Goal: Communication & Community: Answer question/provide support

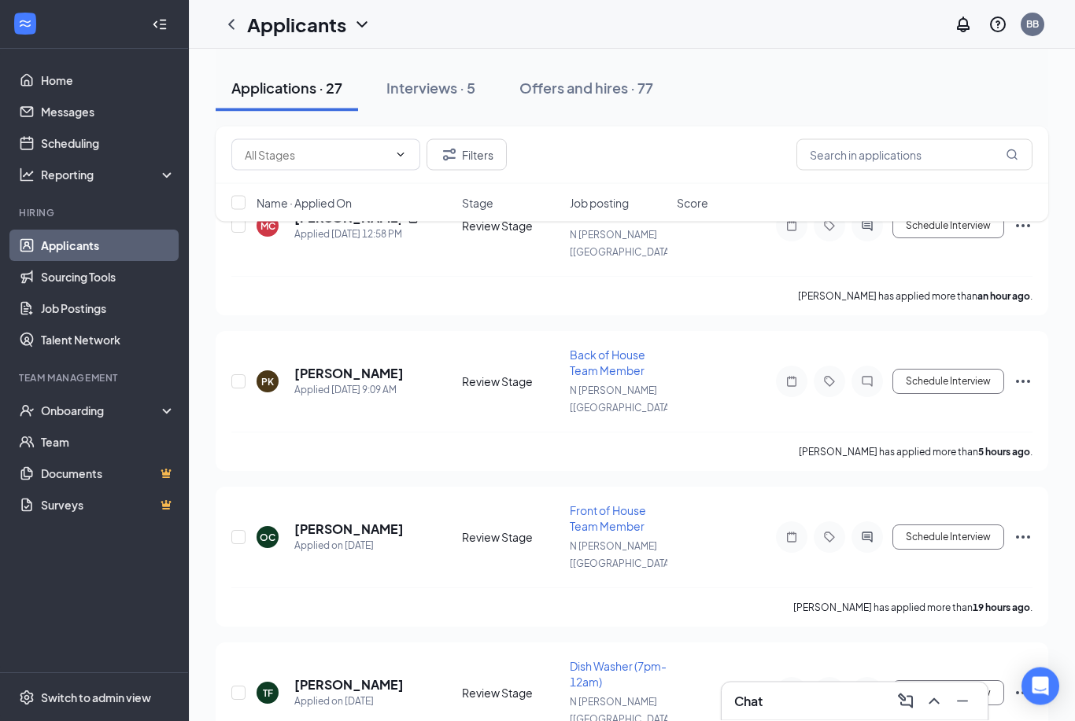
scroll to position [129, 0]
click at [961, 525] on button "Schedule Interview" at bounding box center [948, 537] width 112 height 25
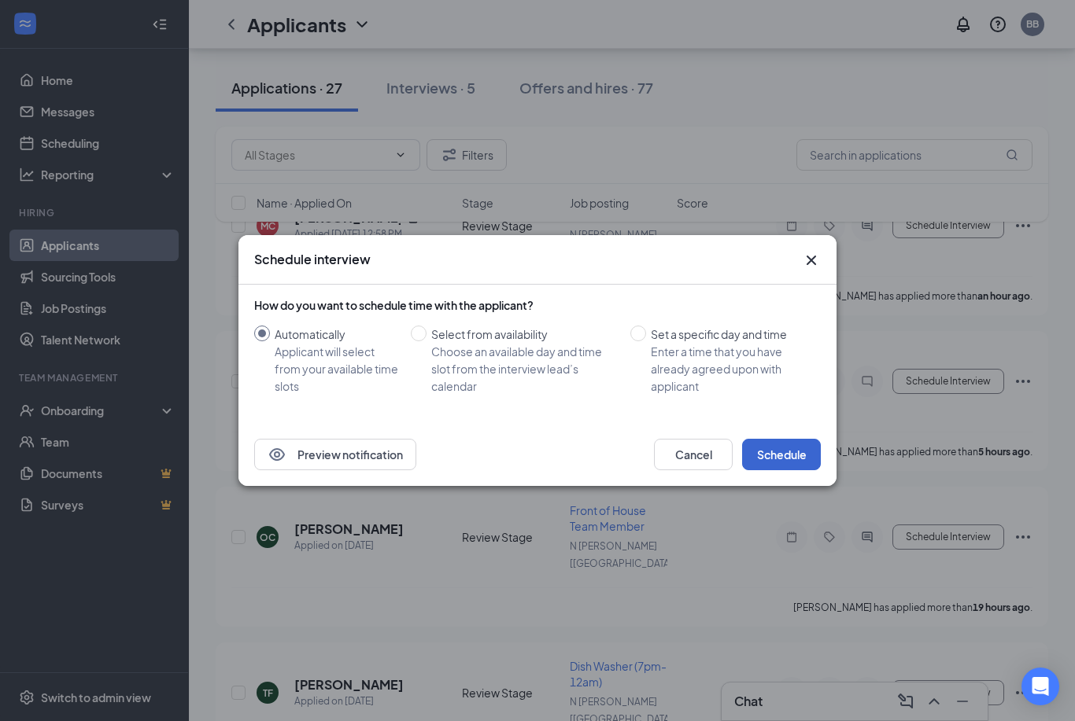
click at [787, 470] on button "Schedule" at bounding box center [781, 454] width 79 height 31
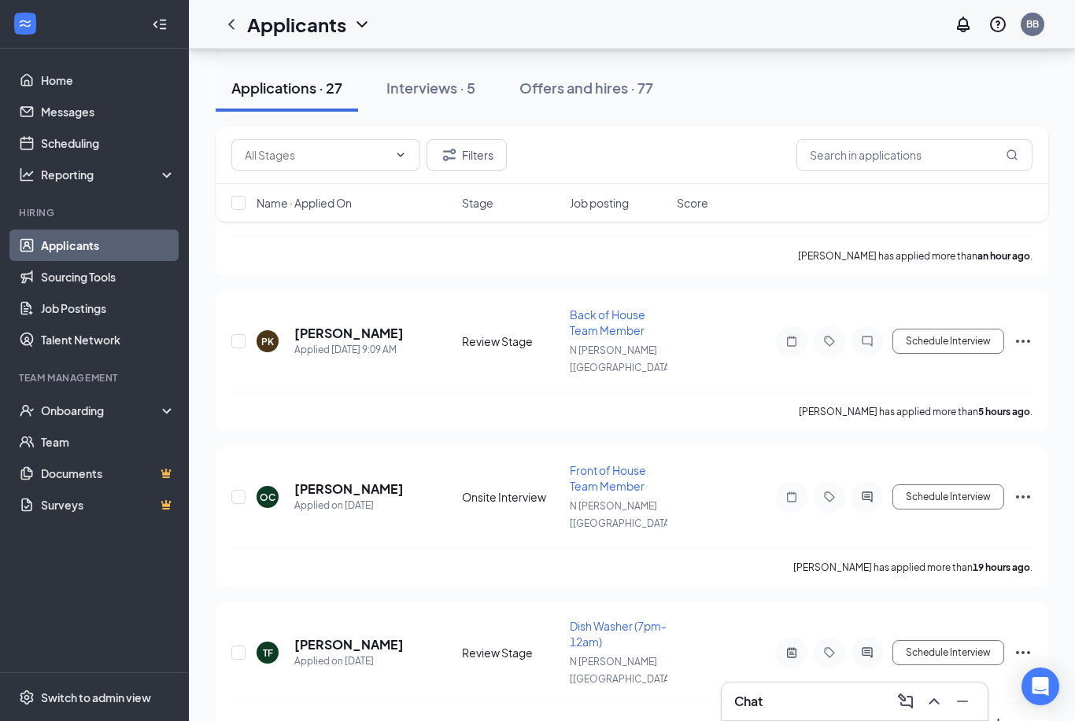
scroll to position [0, 0]
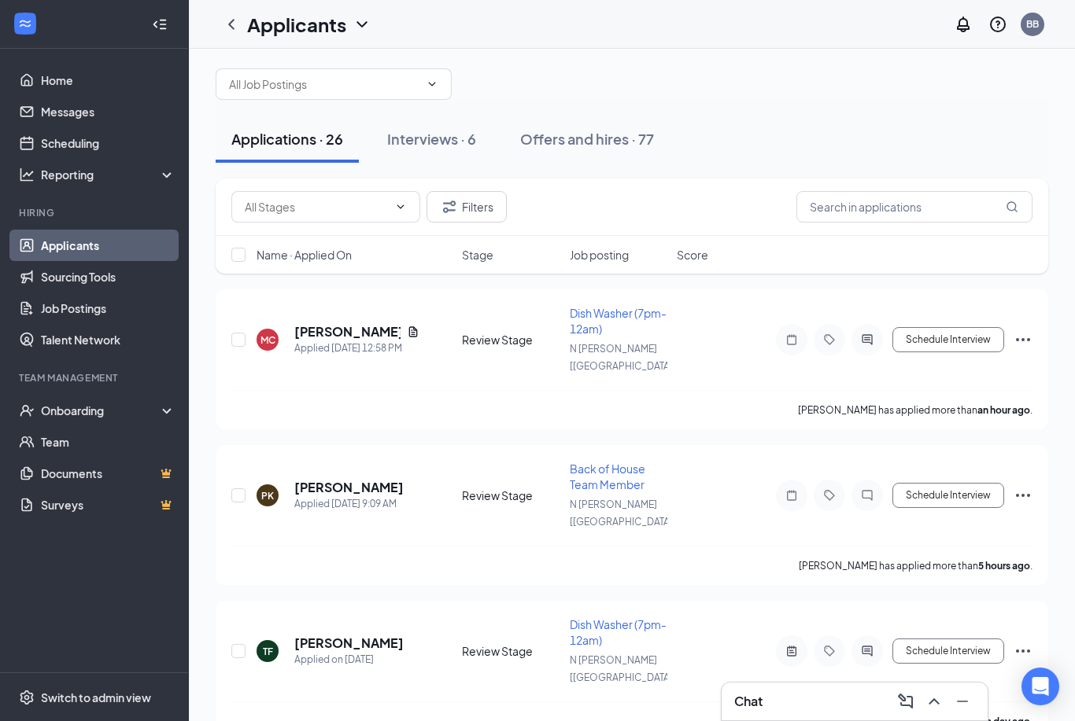
scroll to position [20, 0]
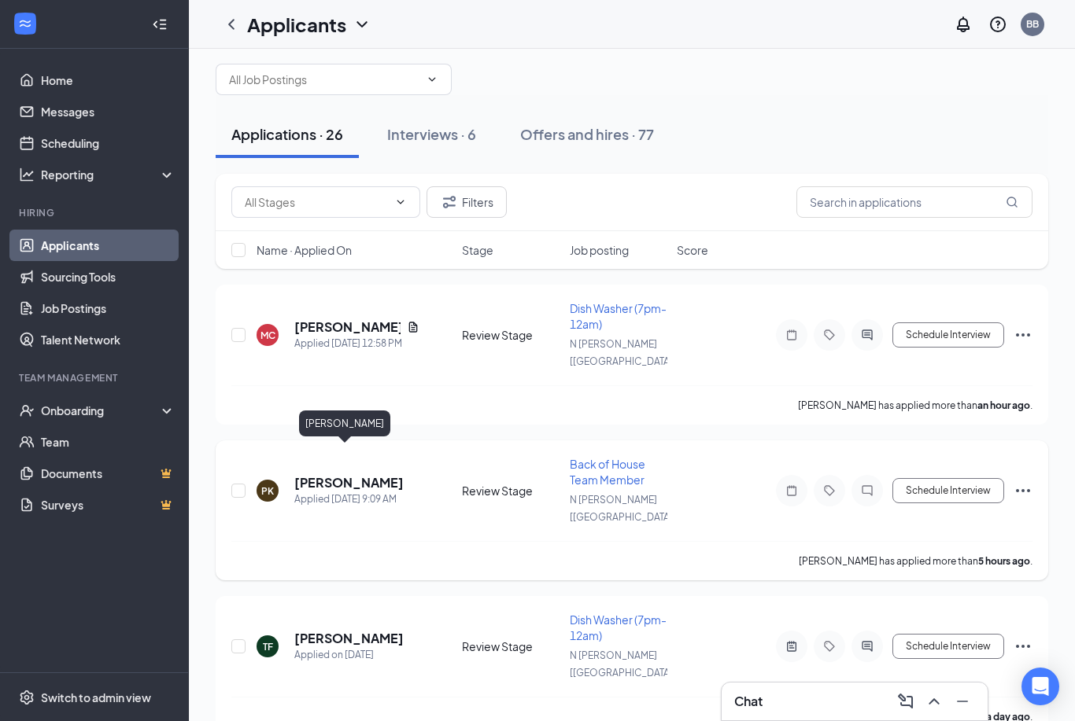
click at [354, 474] on h5 "[PERSON_NAME]" at bounding box center [348, 482] width 109 height 17
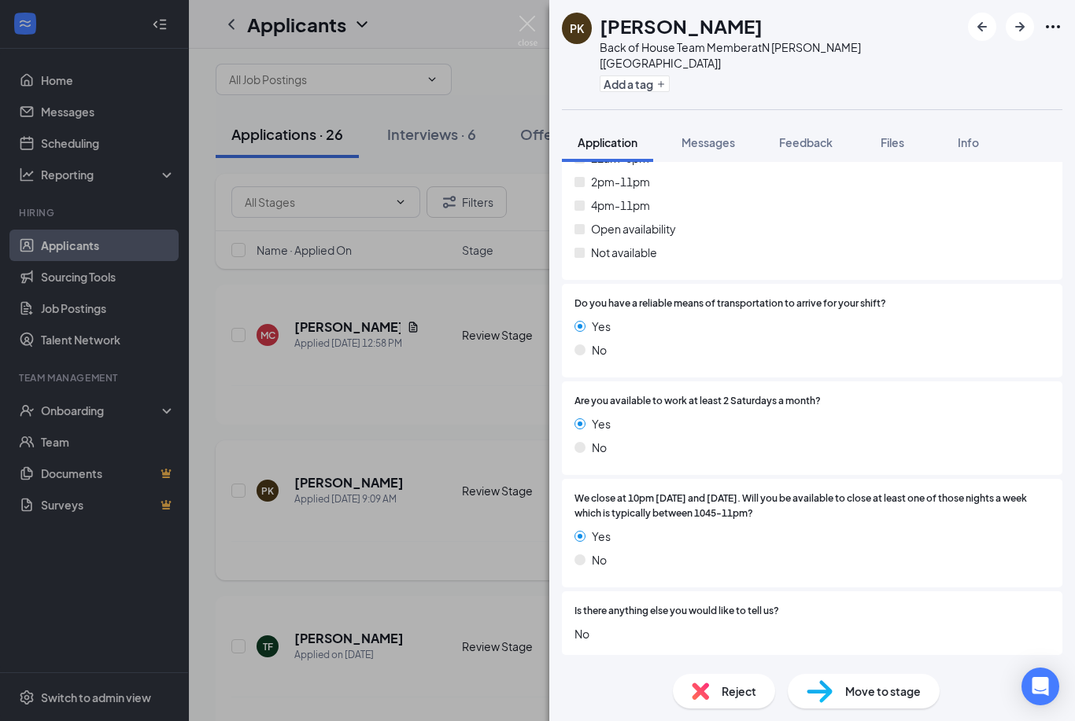
scroll to position [3192, 0]
click at [529, 22] on img at bounding box center [528, 31] width 20 height 31
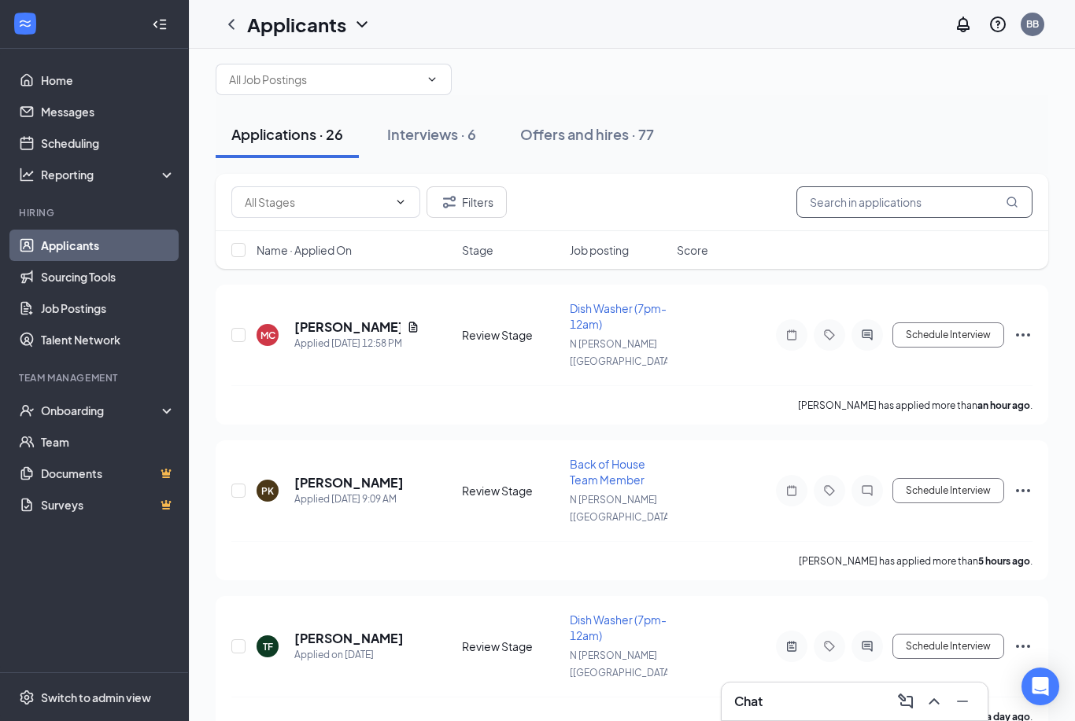
click at [879, 212] on input "text" at bounding box center [914, 201] width 236 height 31
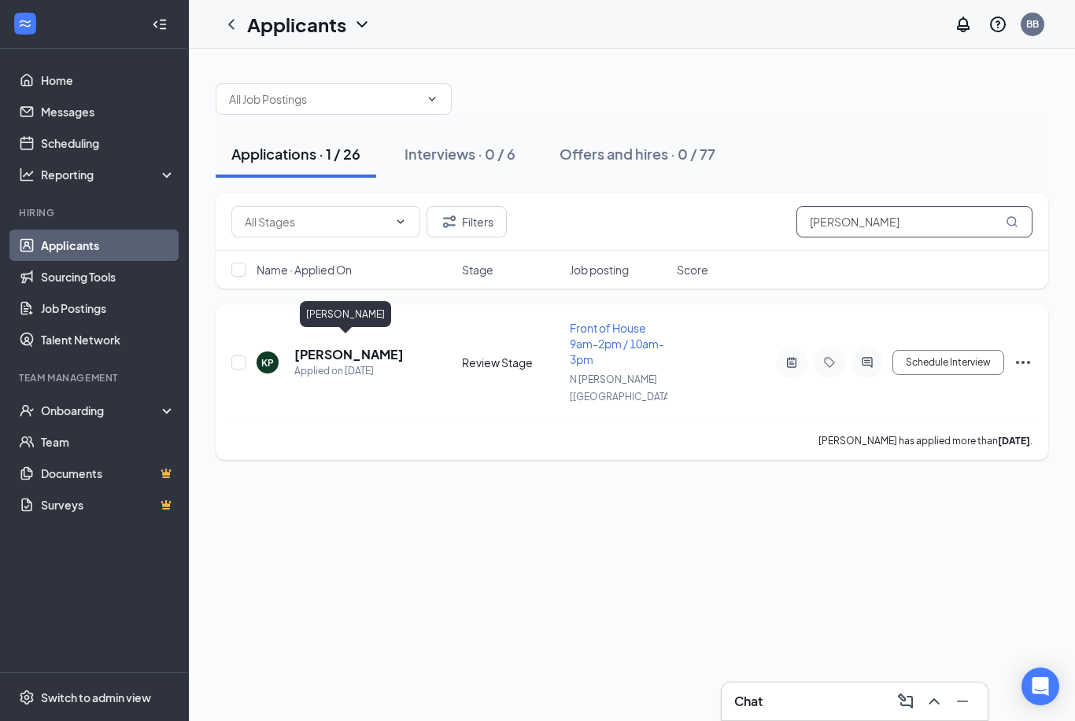
type input "[PERSON_NAME]"
click at [335, 346] on h5 "[PERSON_NAME]" at bounding box center [348, 354] width 109 height 17
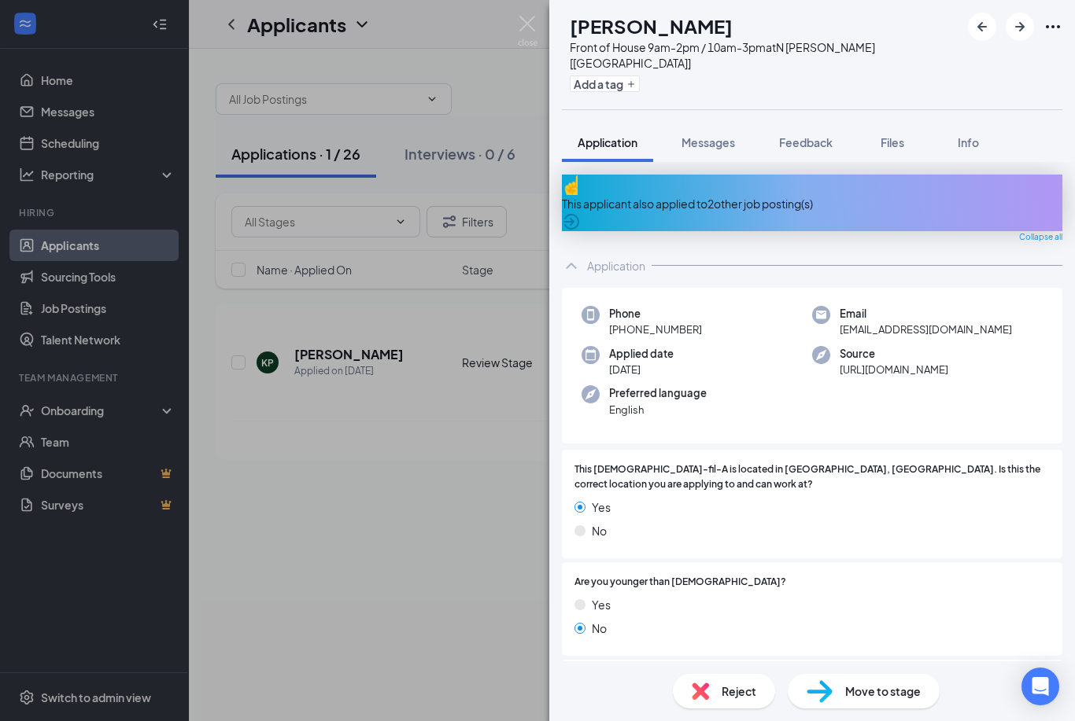
click at [525, 12] on div "KP [PERSON_NAME] Front of House 9am-2pm / 10am-3pm at [GEOGRAPHIC_DATA][PERSON_…" at bounding box center [537, 360] width 1075 height 721
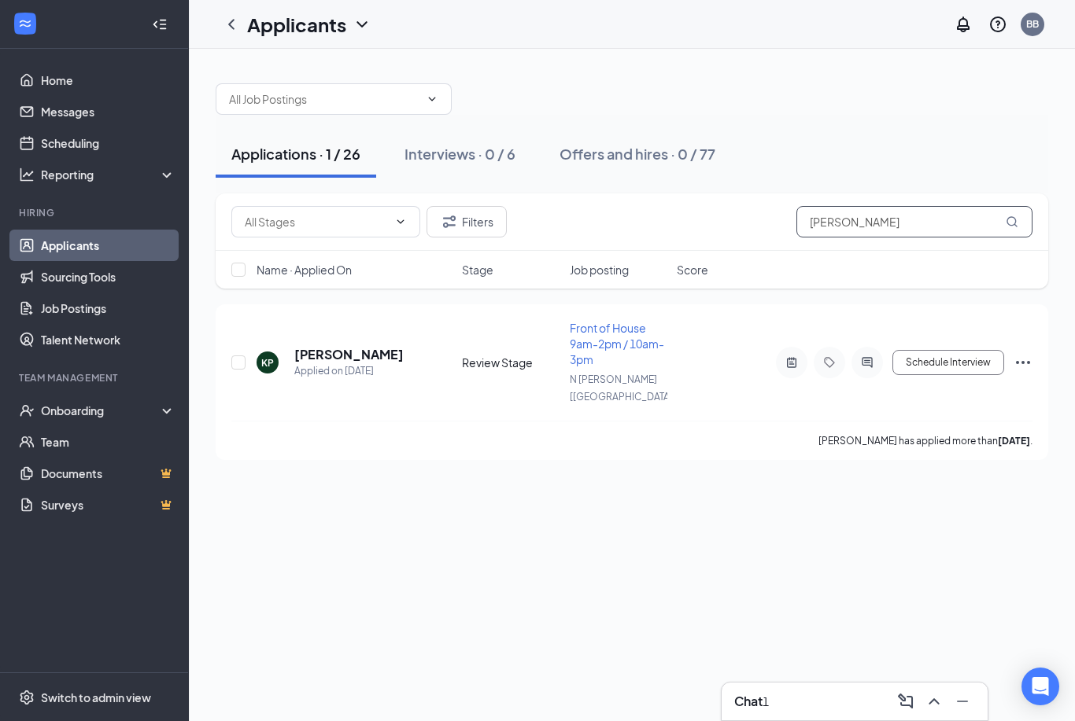
click at [867, 208] on input "[PERSON_NAME]" at bounding box center [914, 221] width 236 height 31
click at [850, 706] on div "Chat 1" at bounding box center [854, 701] width 241 height 25
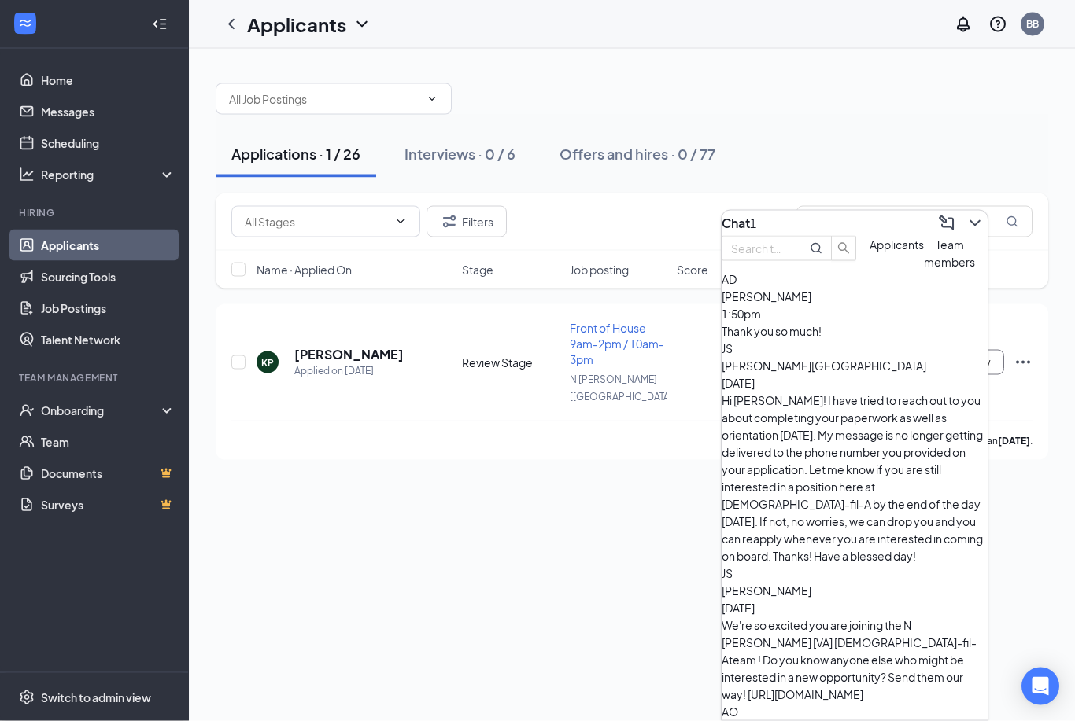
scroll to position [20, 0]
click at [847, 340] on div "Thank you so much!" at bounding box center [854, 331] width 266 height 17
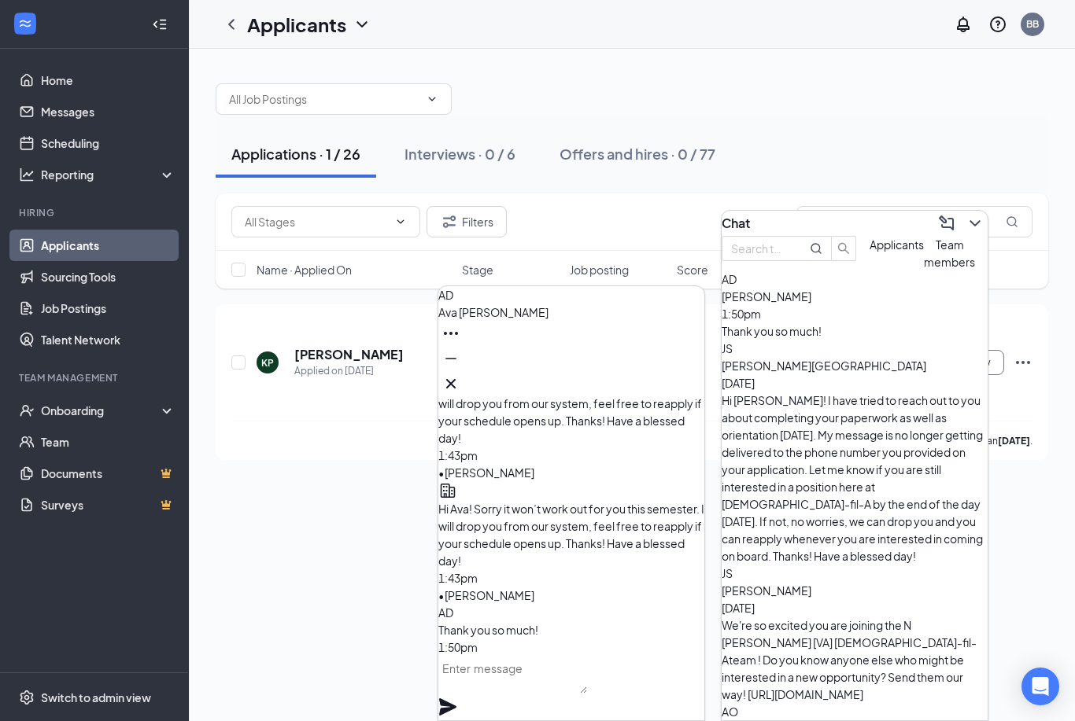
click at [540, 688] on textarea at bounding box center [512, 675] width 149 height 38
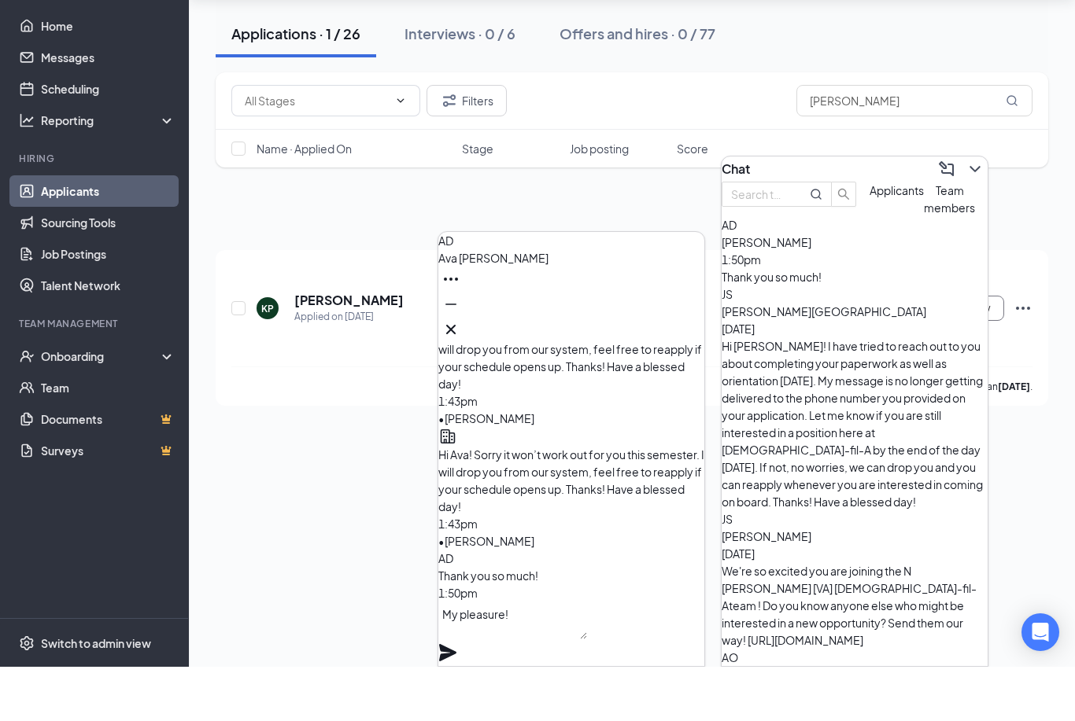
type textarea "My pleasure!"
click at [457, 698] on icon "Plane" at bounding box center [447, 707] width 19 height 19
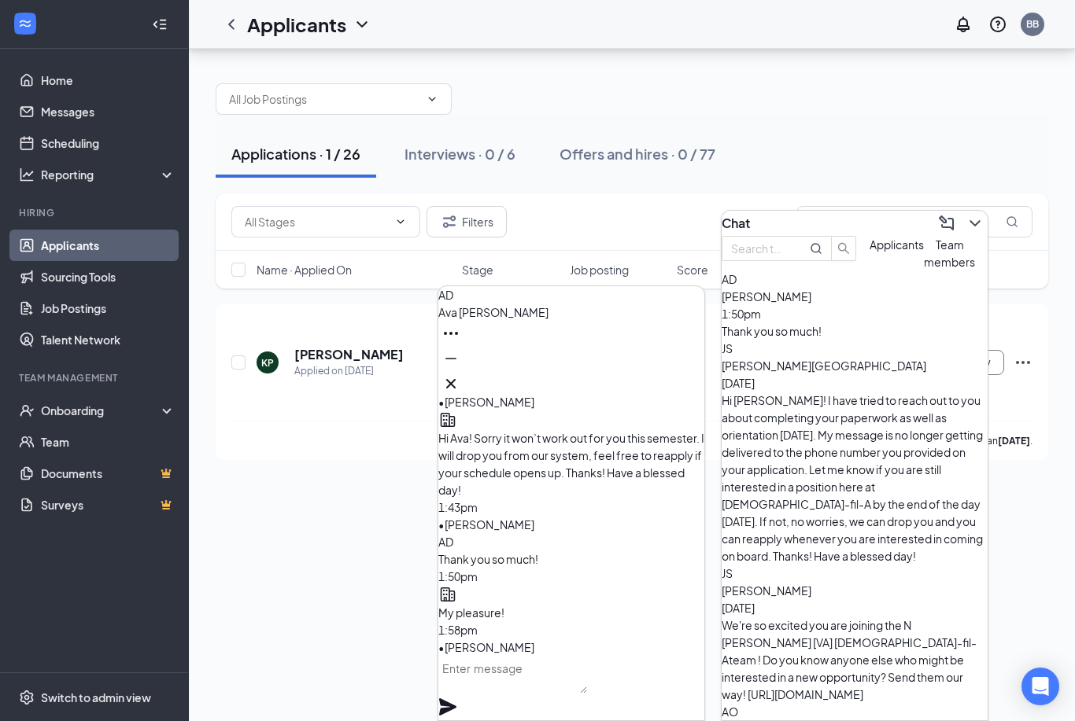
click at [456, 380] on icon "Cross" at bounding box center [450, 383] width 9 height 9
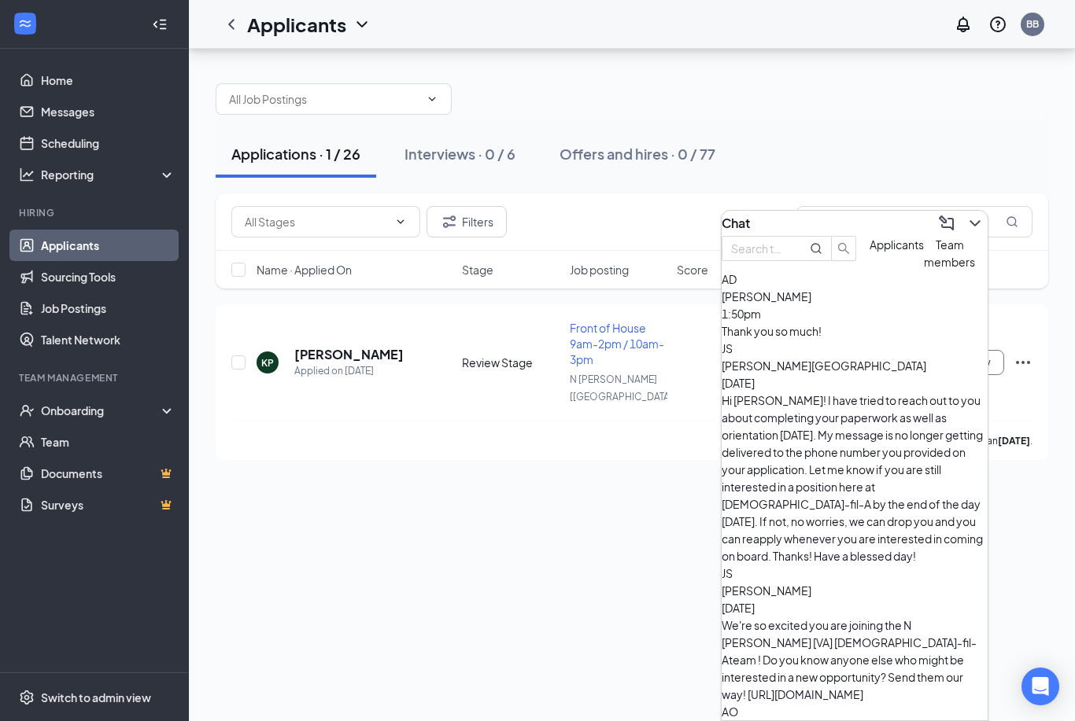
click at [969, 220] on icon "ChevronDown" at bounding box center [974, 223] width 10 height 6
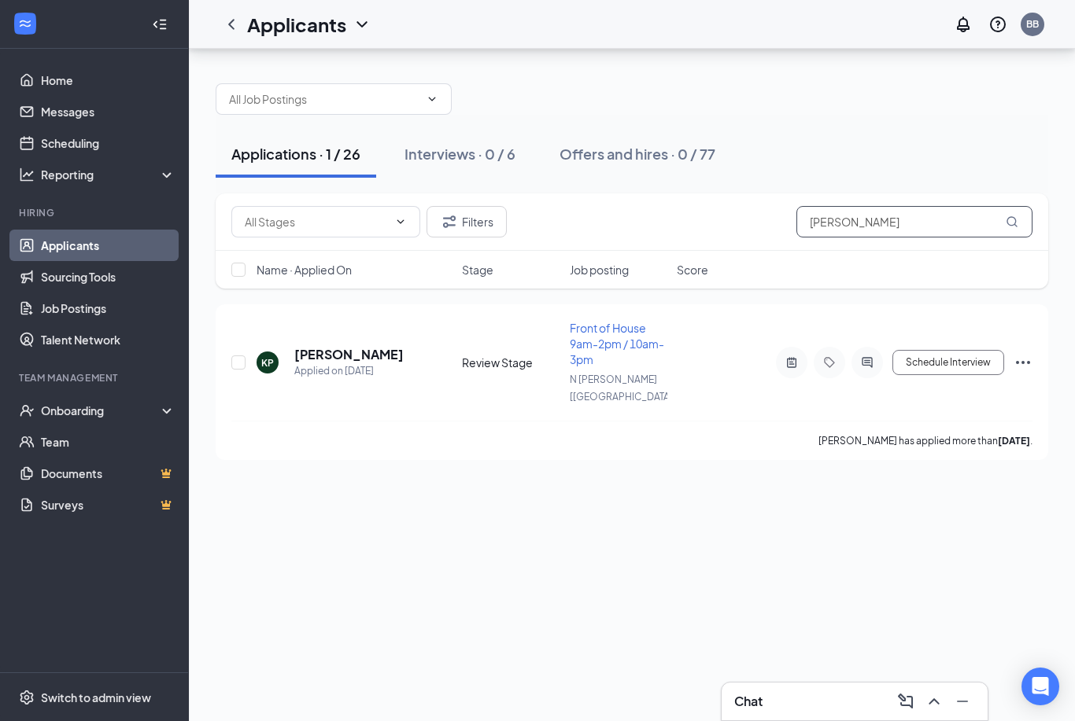
click at [879, 206] on input "[PERSON_NAME]" at bounding box center [914, 221] width 236 height 31
type input "K"
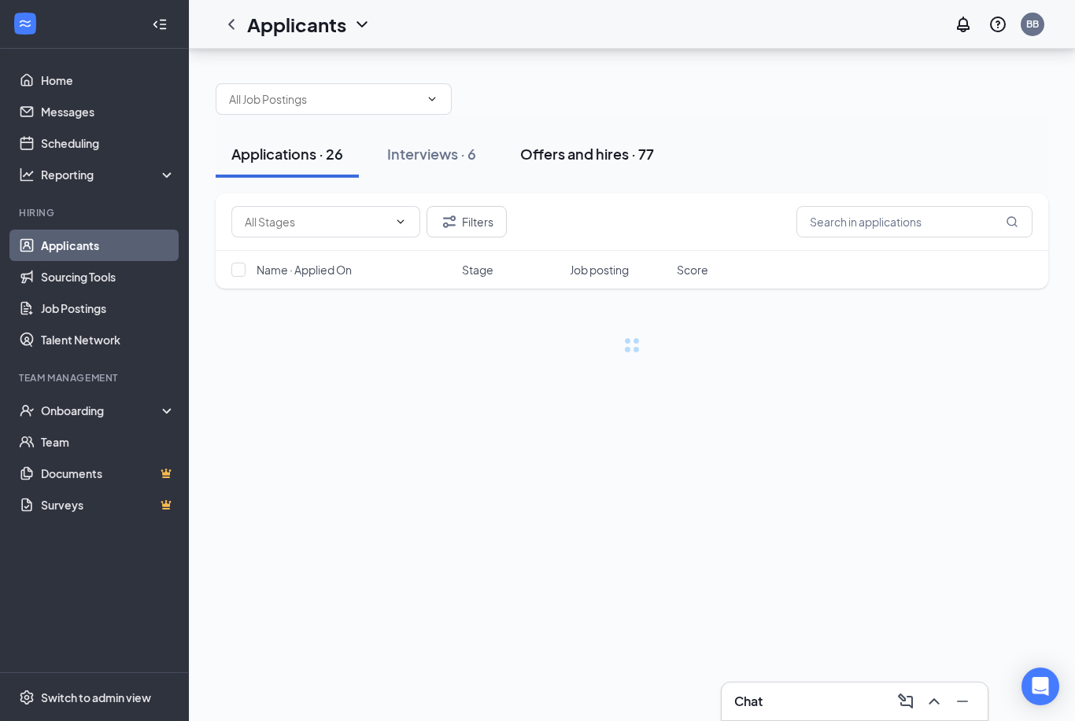
click at [654, 144] on div "Offers and hires · 77" at bounding box center [587, 154] width 134 height 20
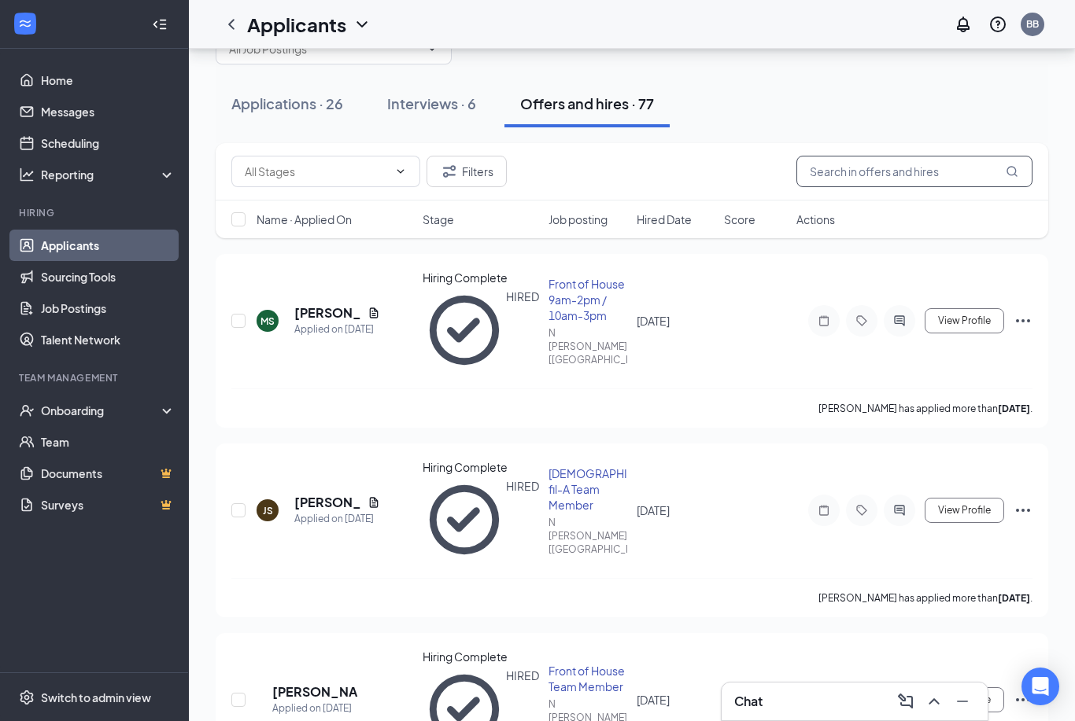
click at [897, 179] on input "text" at bounding box center [914, 171] width 236 height 31
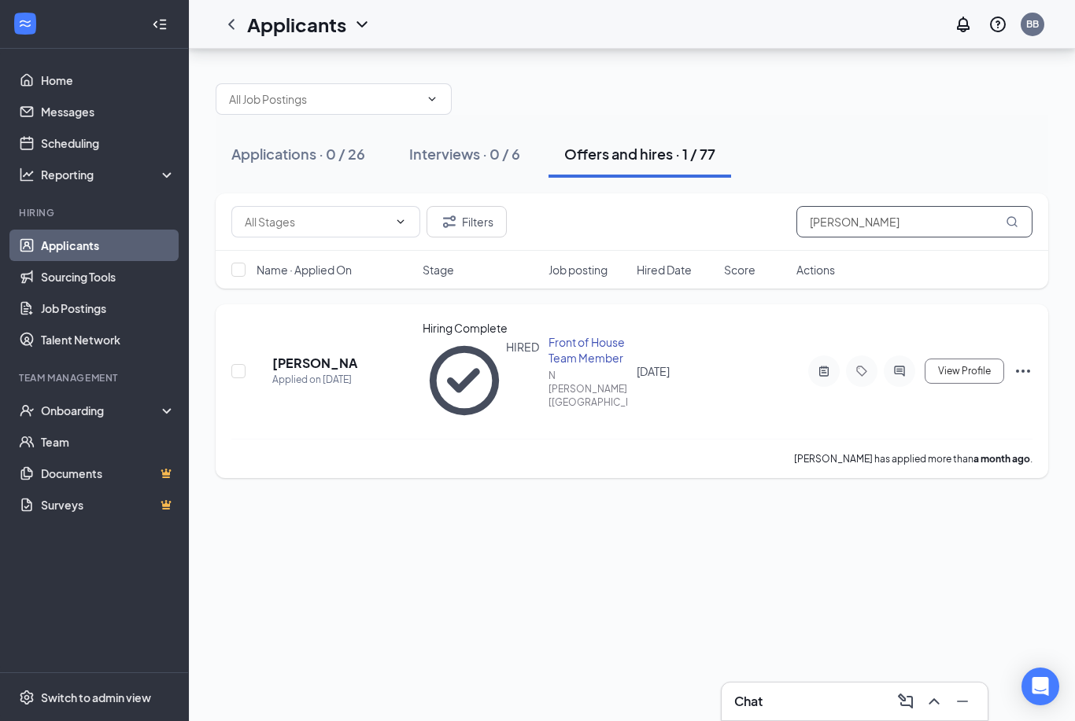
type input "[PERSON_NAME]"
click at [1026, 362] on icon "Ellipses" at bounding box center [1022, 371] width 19 height 19
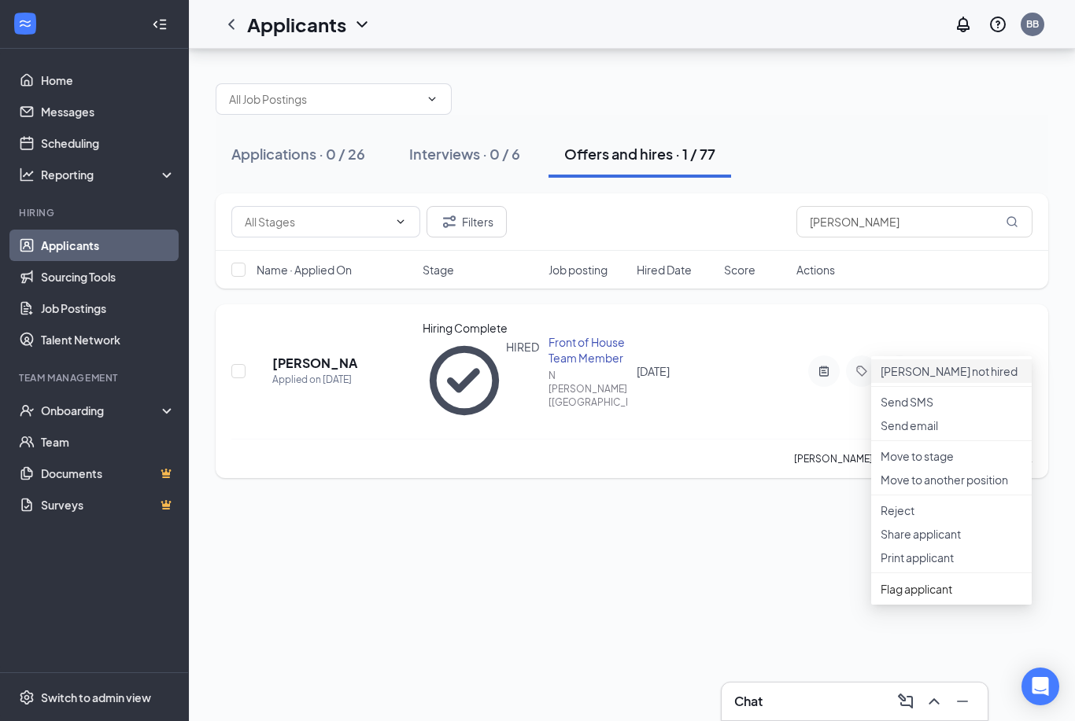
click at [946, 363] on p "[PERSON_NAME] not hired" at bounding box center [951, 371] width 142 height 16
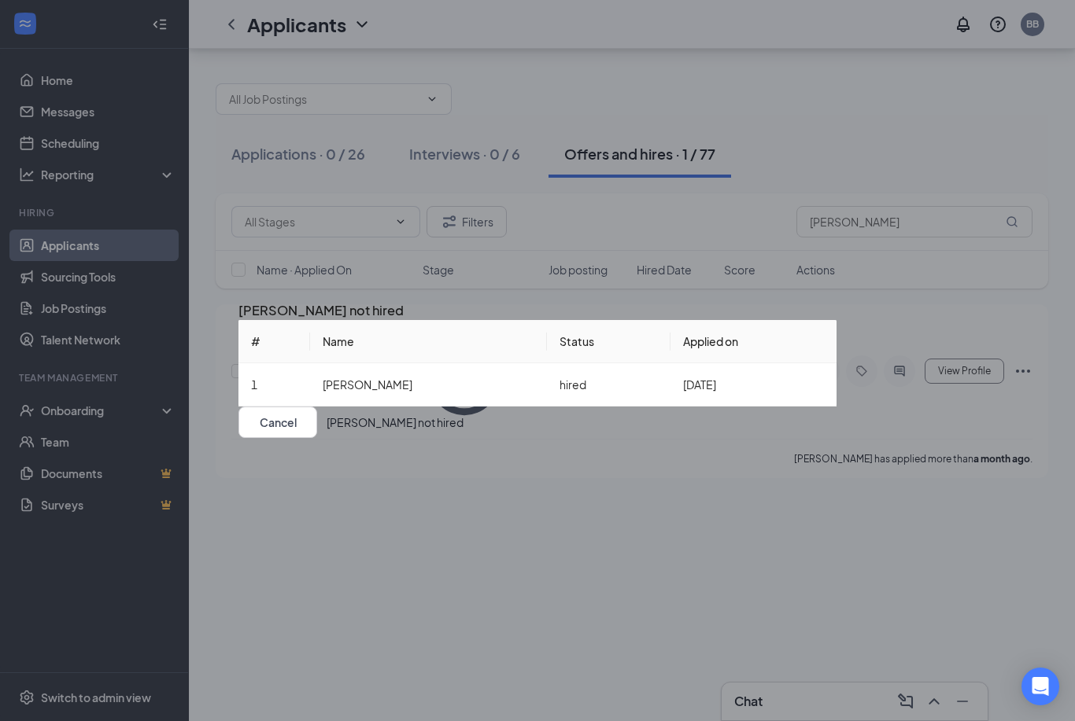
click at [463, 438] on button "[PERSON_NAME] not hired" at bounding box center [395, 422] width 137 height 31
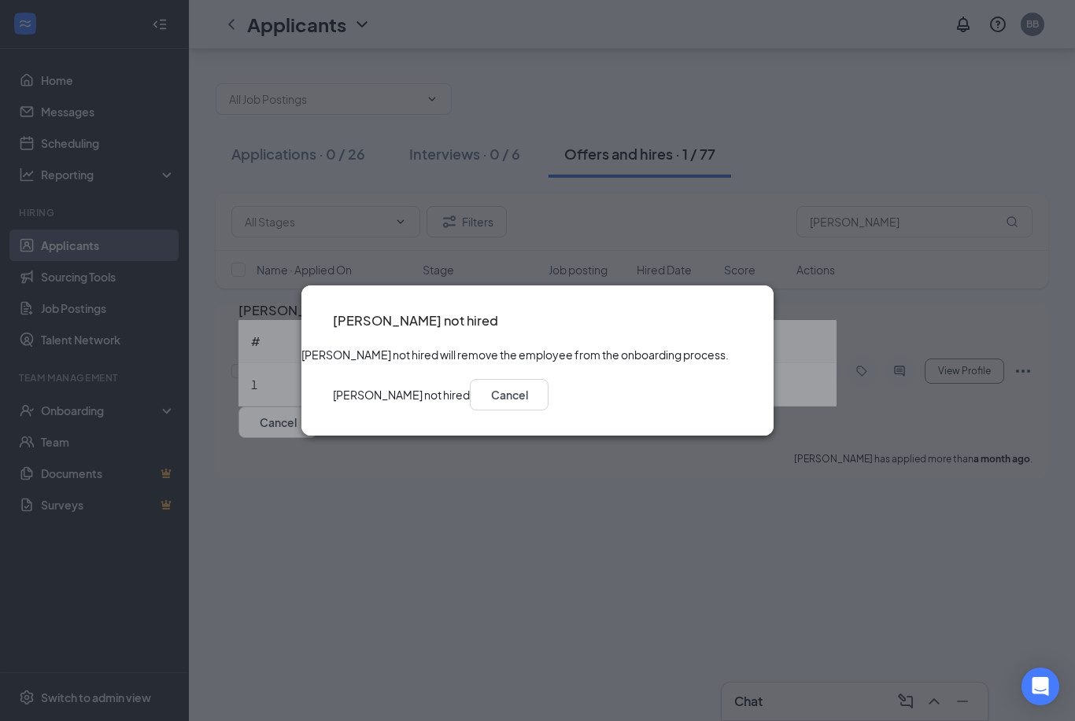
click at [470, 406] on button "[PERSON_NAME] not hired" at bounding box center [401, 394] width 137 height 31
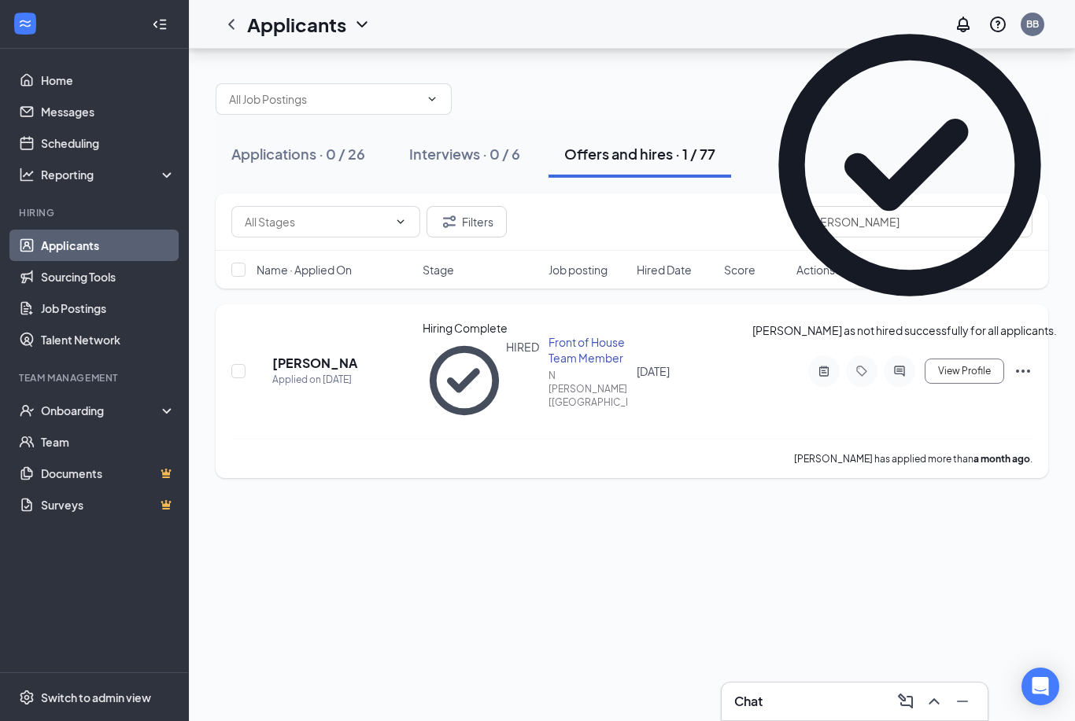
click at [1030, 362] on icon "Ellipses" at bounding box center [1022, 371] width 19 height 19
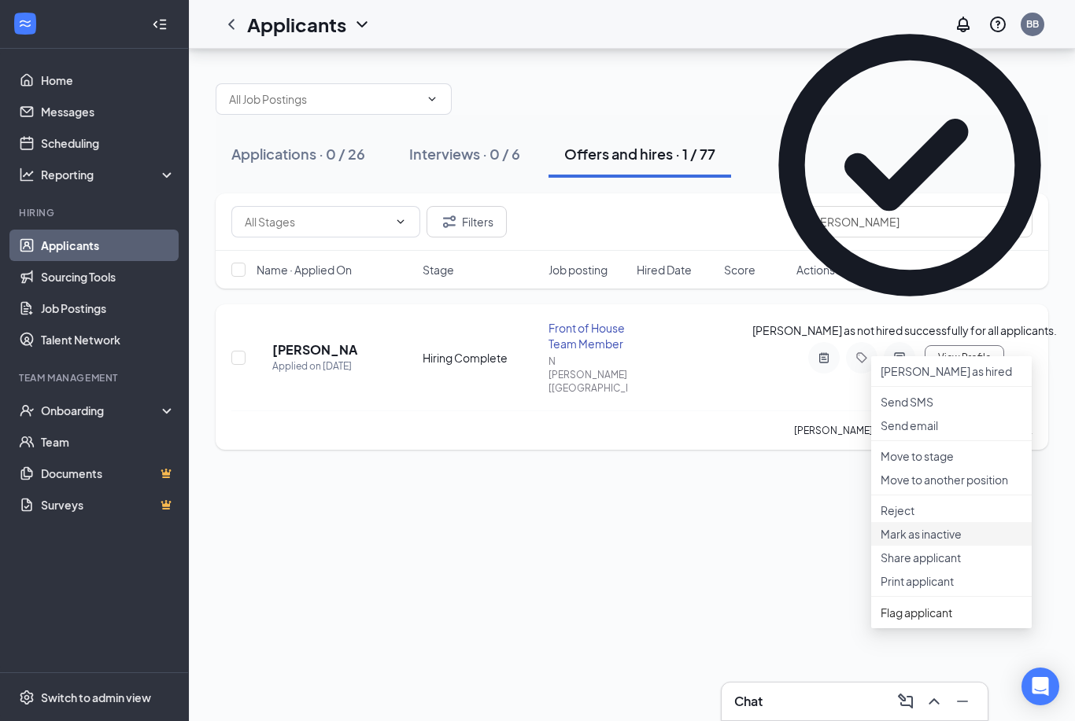
click at [943, 542] on p "Mark as inactive" at bounding box center [951, 534] width 142 height 16
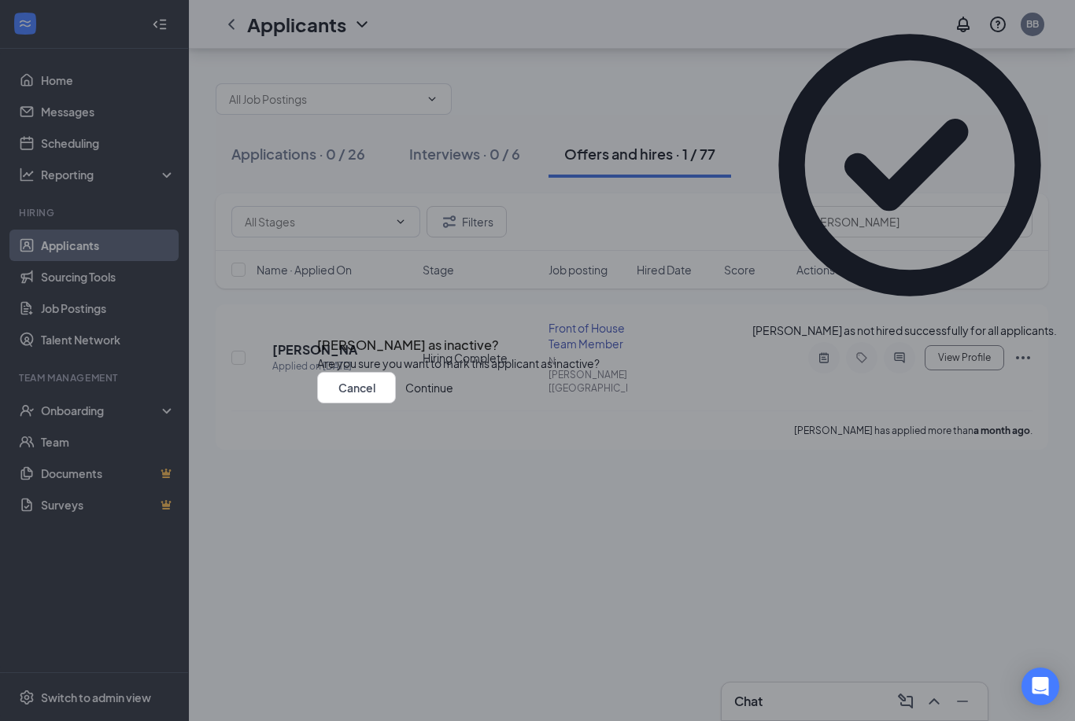
click at [453, 404] on button "Continue" at bounding box center [429, 387] width 48 height 31
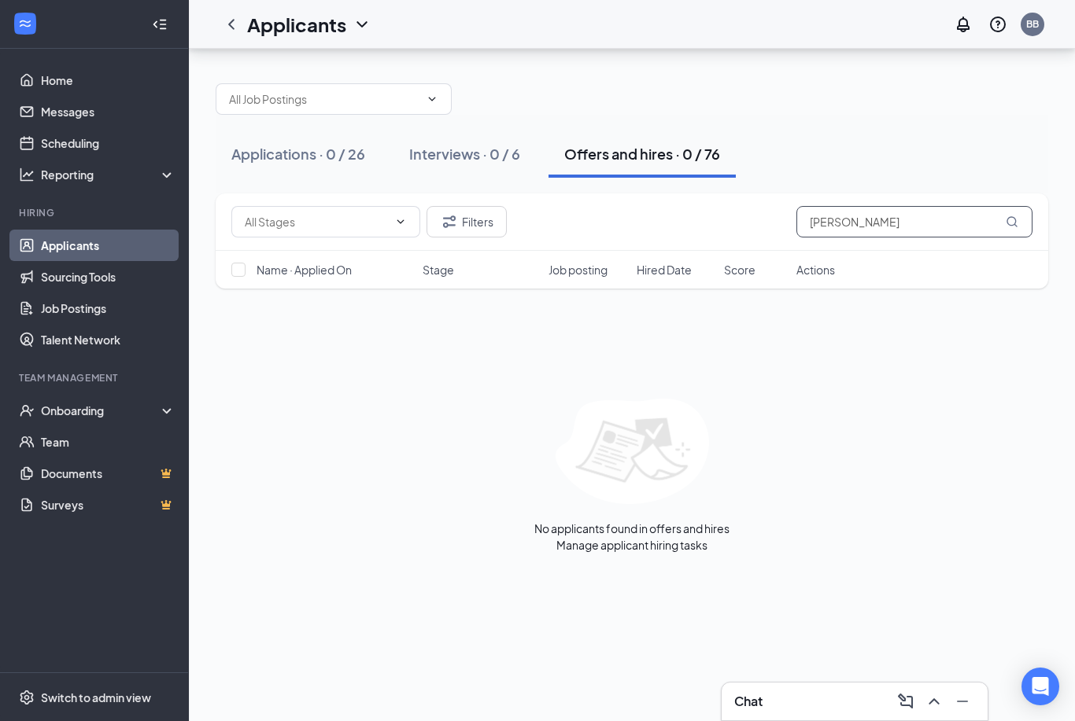
click at [896, 206] on input "[PERSON_NAME]" at bounding box center [914, 221] width 236 height 31
type input "D"
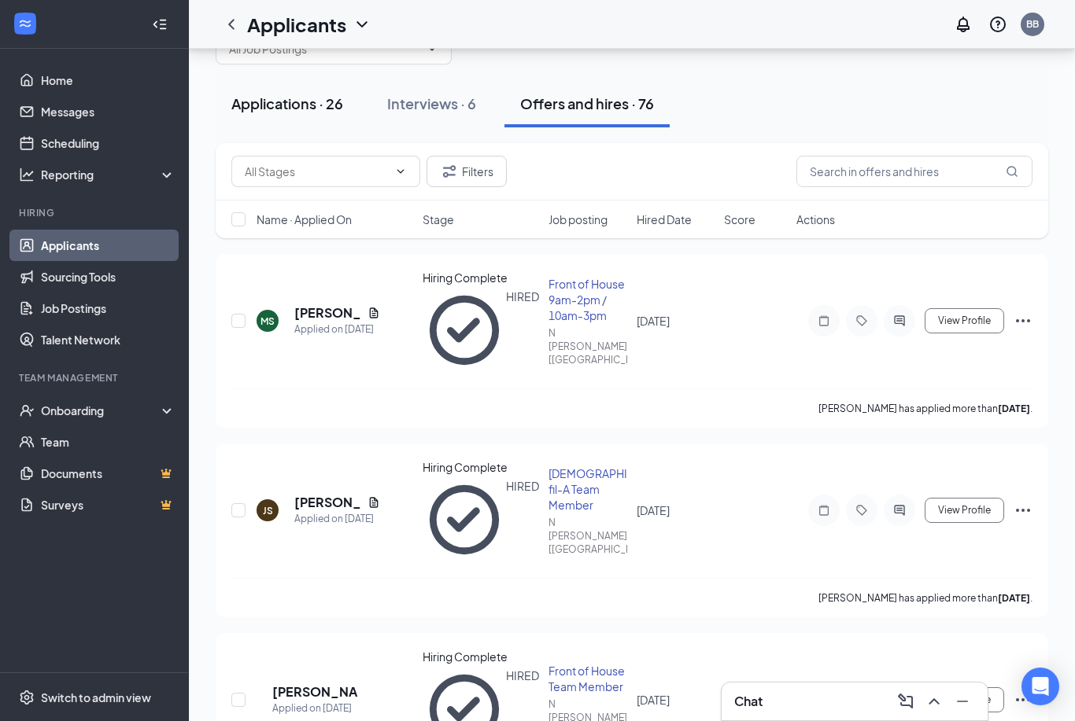
click at [290, 106] on div "Applications · 26" at bounding box center [287, 104] width 112 height 20
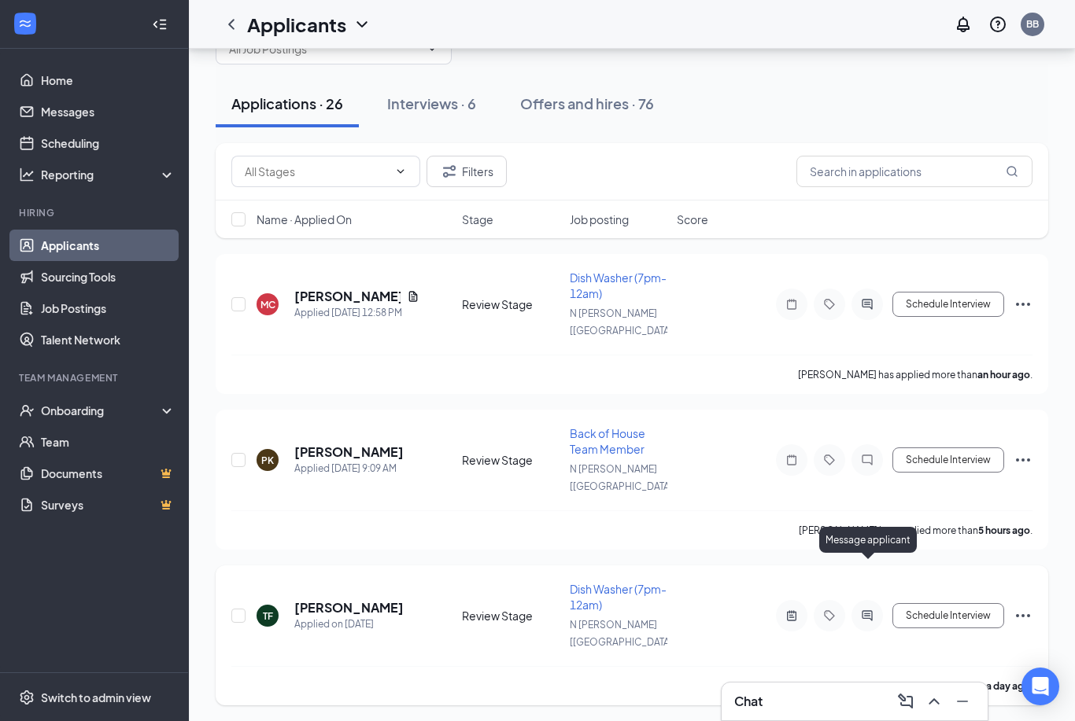
click at [868, 610] on icon "ActiveChat" at bounding box center [867, 616] width 19 height 13
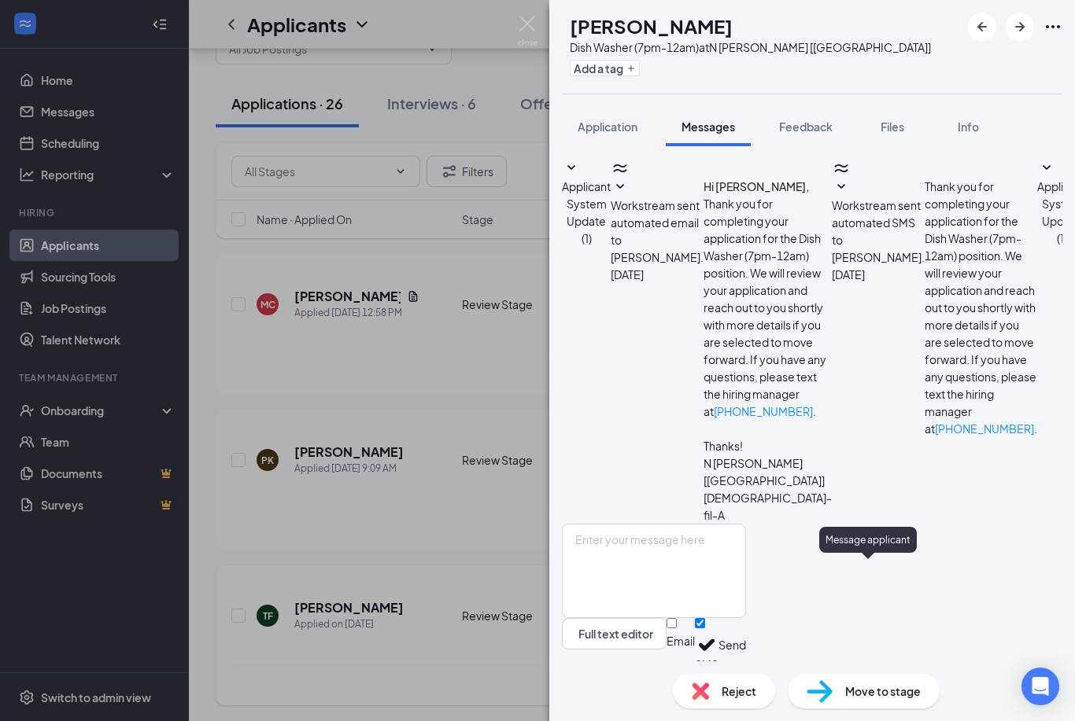
scroll to position [35, 0]
click at [532, 30] on img at bounding box center [528, 31] width 20 height 31
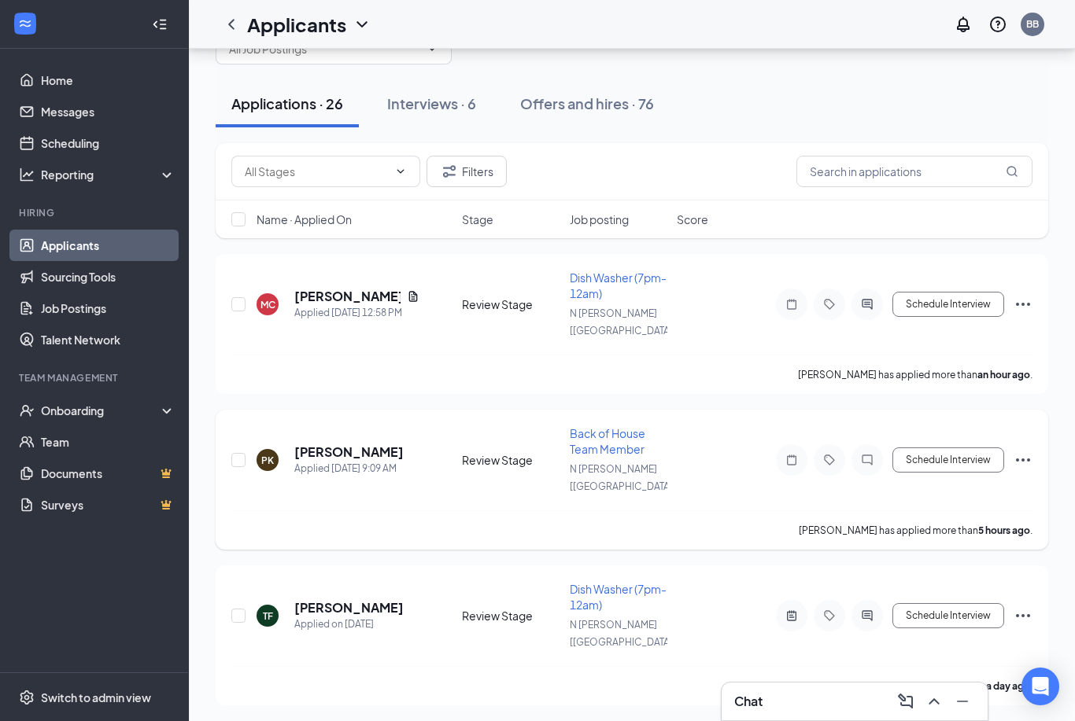
click at [872, 445] on div at bounding box center [866, 460] width 31 height 31
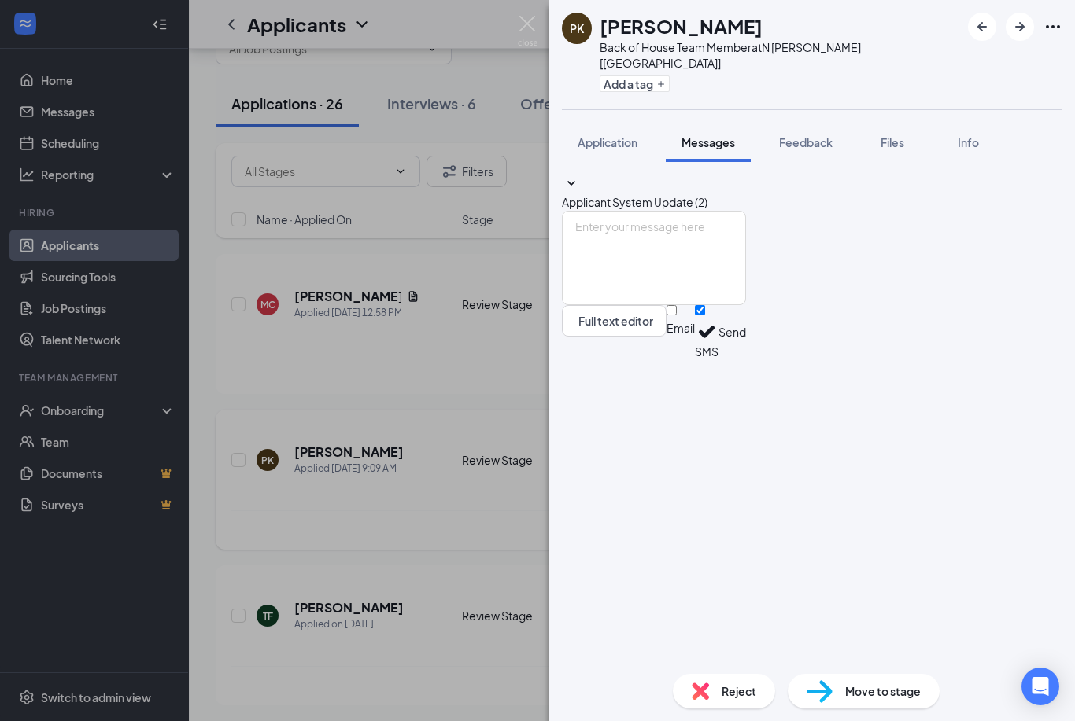
scroll to position [50, 0]
click at [623, 305] on textarea at bounding box center [654, 258] width 184 height 94
click at [616, 305] on textarea at bounding box center [654, 258] width 184 height 94
paste textarea "Hi [PERSON_NAME]! Thank you for showing interest in working at [DEMOGRAPHIC_DAT…"
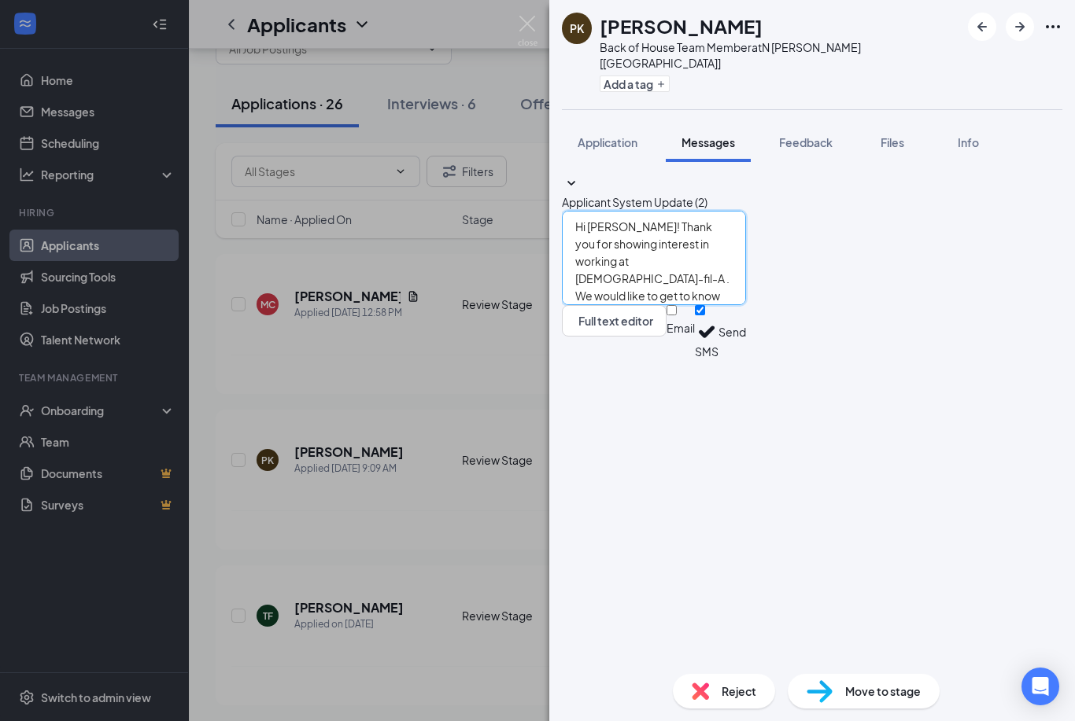
click at [627, 305] on textarea "Hi [PERSON_NAME]! Thank you for showing interest in working at [DEMOGRAPHIC_DAT…" at bounding box center [654, 258] width 184 height 94
type textarea "Hi [PERSON_NAME]! Thank you for showing interest in working at [DEMOGRAPHIC_DAT…"
click at [746, 360] on button "Send" at bounding box center [732, 332] width 28 height 54
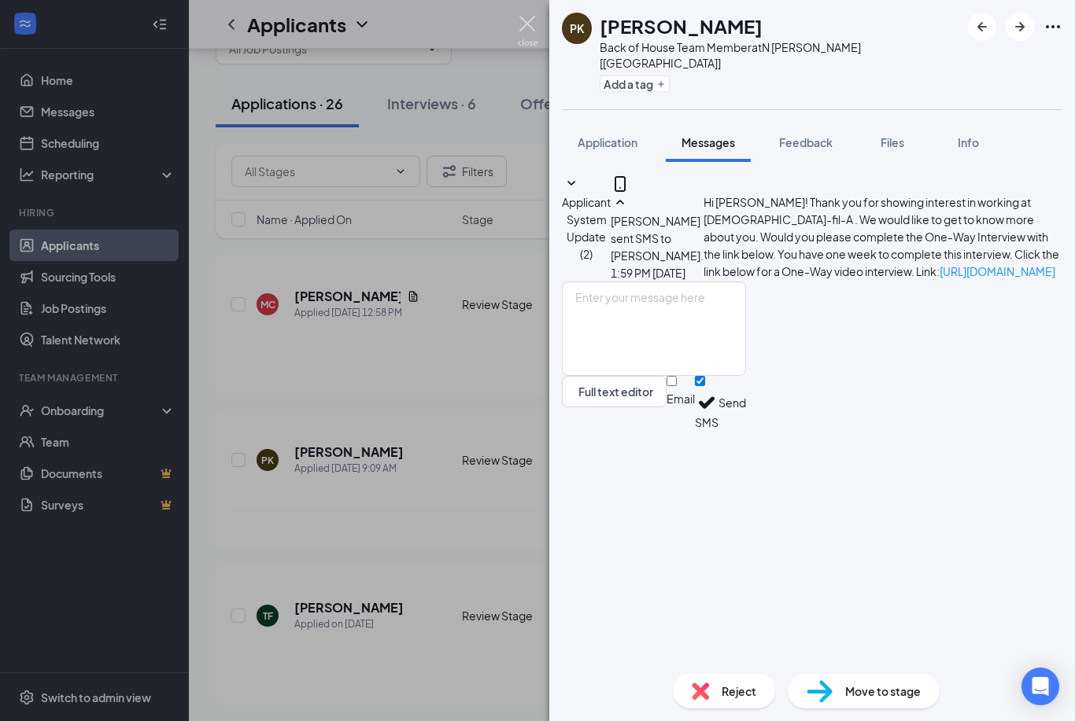
click at [526, 25] on img at bounding box center [528, 31] width 20 height 31
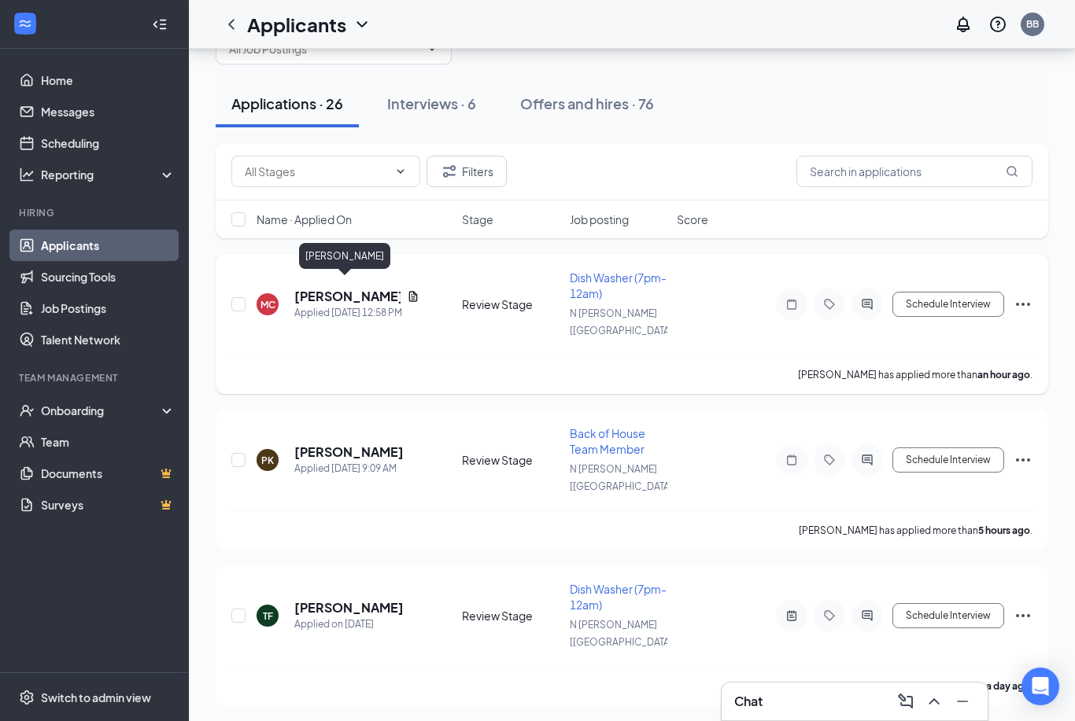
click at [344, 294] on h5 "[PERSON_NAME]" at bounding box center [347, 296] width 106 height 17
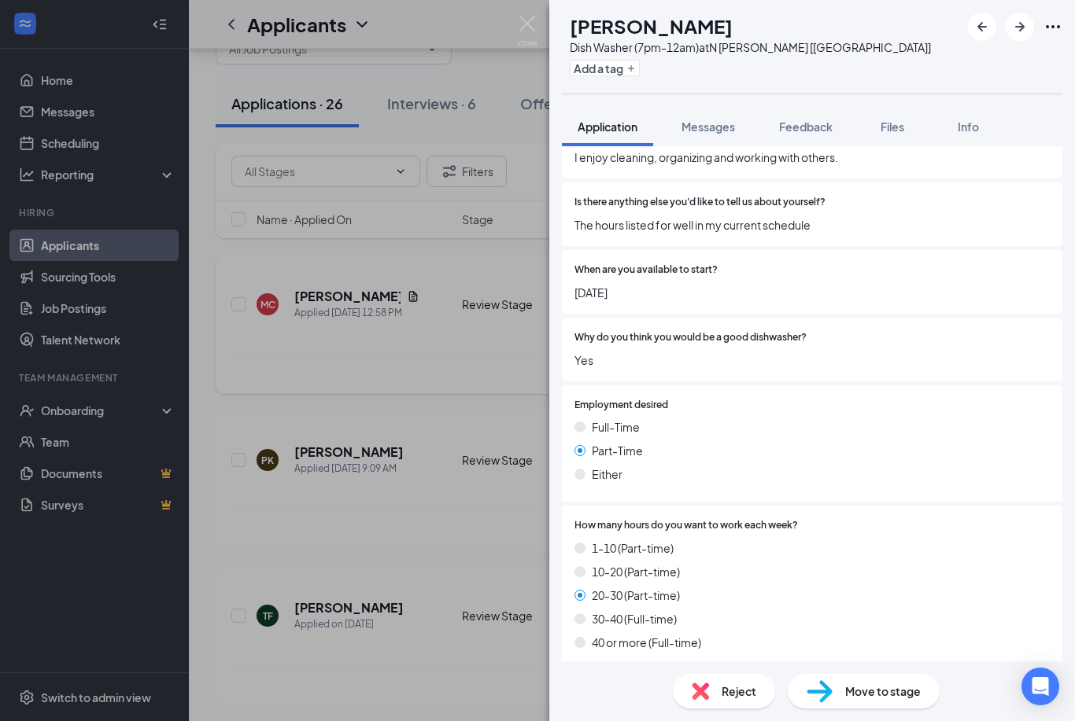
scroll to position [1103, 0]
click at [529, 31] on img at bounding box center [528, 31] width 20 height 31
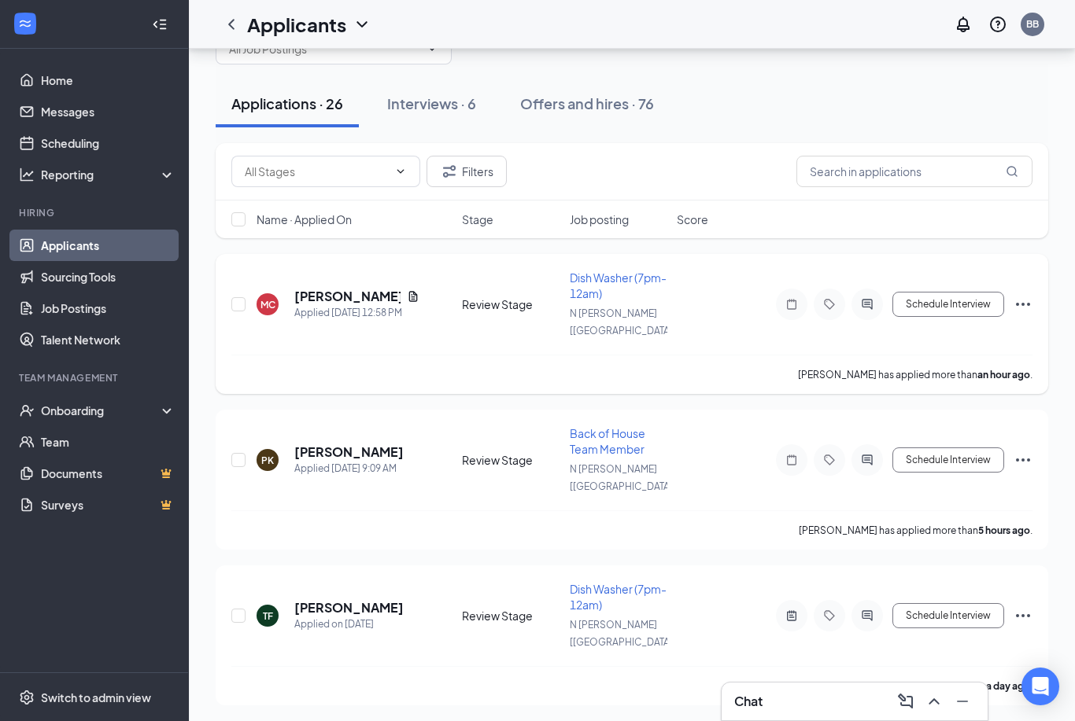
click at [873, 303] on div at bounding box center [866, 304] width 31 height 31
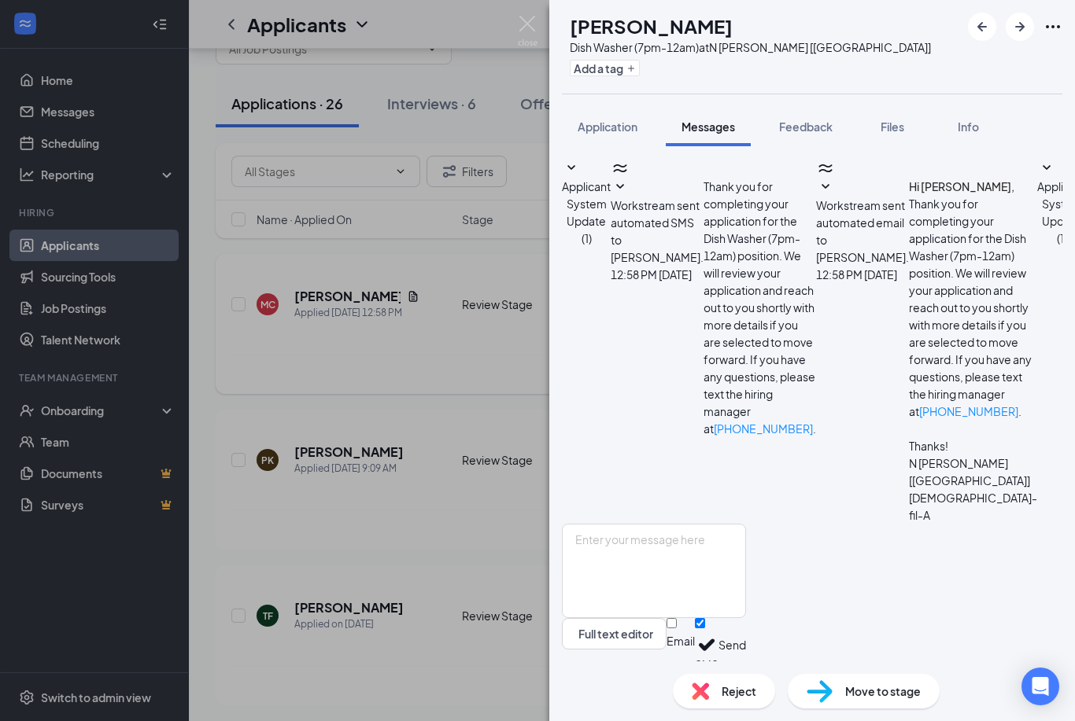
scroll to position [50, 0]
click at [643, 544] on textarea at bounding box center [654, 571] width 184 height 94
click at [629, 537] on textarea at bounding box center [654, 571] width 184 height 94
paste textarea "Hi [PERSON_NAME]! Thank you for showing interest in working at [DEMOGRAPHIC_DAT…"
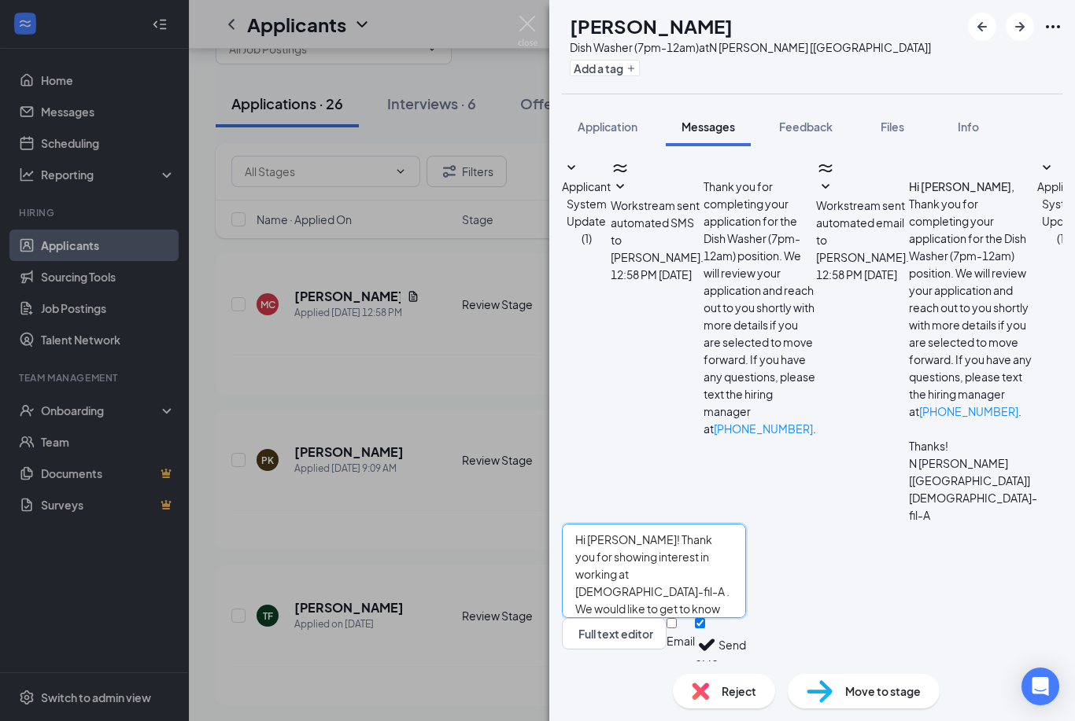
click at [634, 534] on textarea "Hi [PERSON_NAME]! Thank you for showing interest in working at [DEMOGRAPHIC_DAT…" at bounding box center [654, 571] width 184 height 94
click at [633, 534] on textarea "Hi [PERSON_NAME]! Thank you for showing interest in working at [DEMOGRAPHIC_DAT…" at bounding box center [654, 571] width 184 height 94
type textarea "Hi [PERSON_NAME]! Thank you for showing interest in working at [DEMOGRAPHIC_DAT…"
click at [746, 640] on button "Send" at bounding box center [732, 645] width 28 height 54
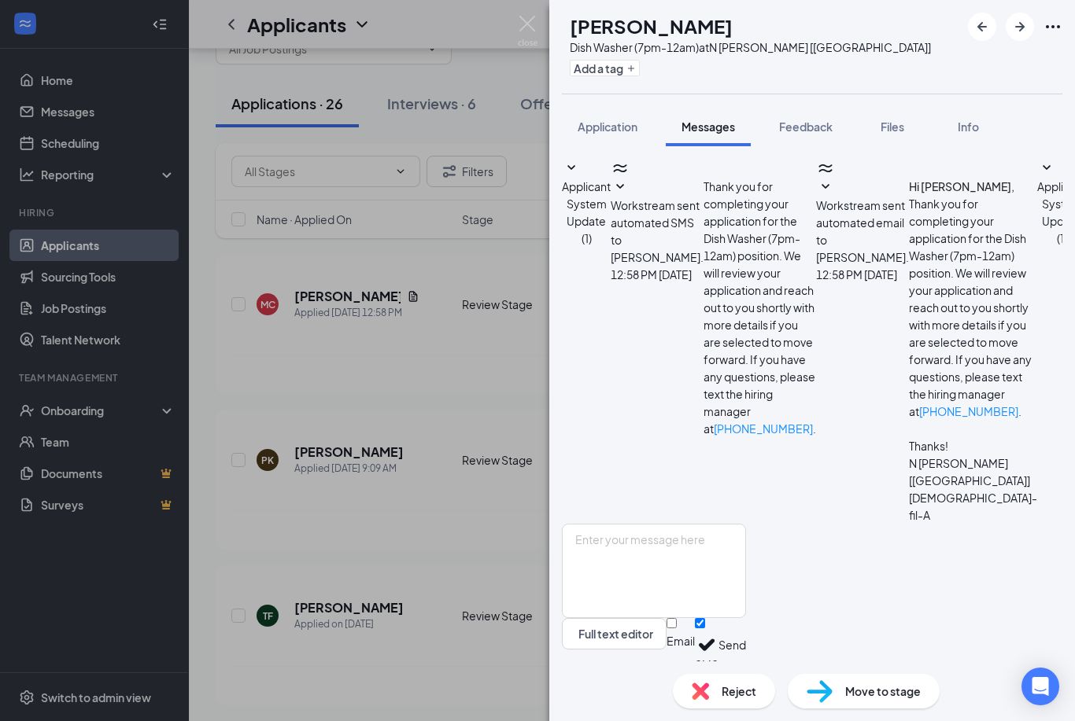
scroll to position [35, 0]
click at [535, 25] on img at bounding box center [528, 31] width 20 height 31
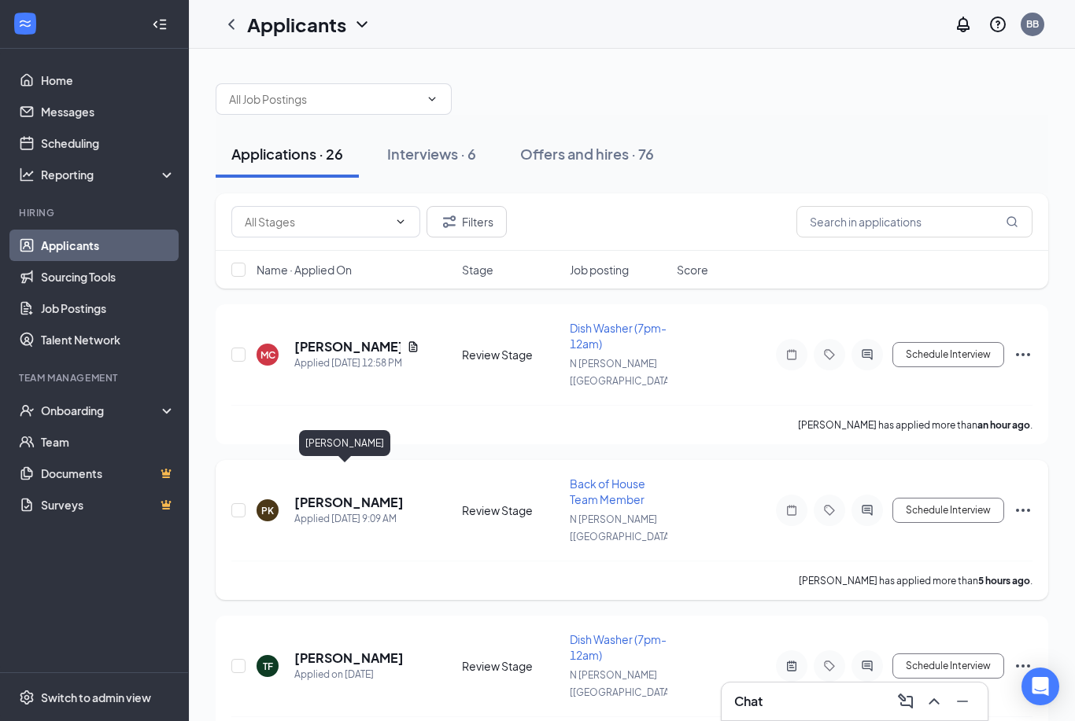
click at [346, 494] on h5 "[PERSON_NAME]" at bounding box center [348, 502] width 109 height 17
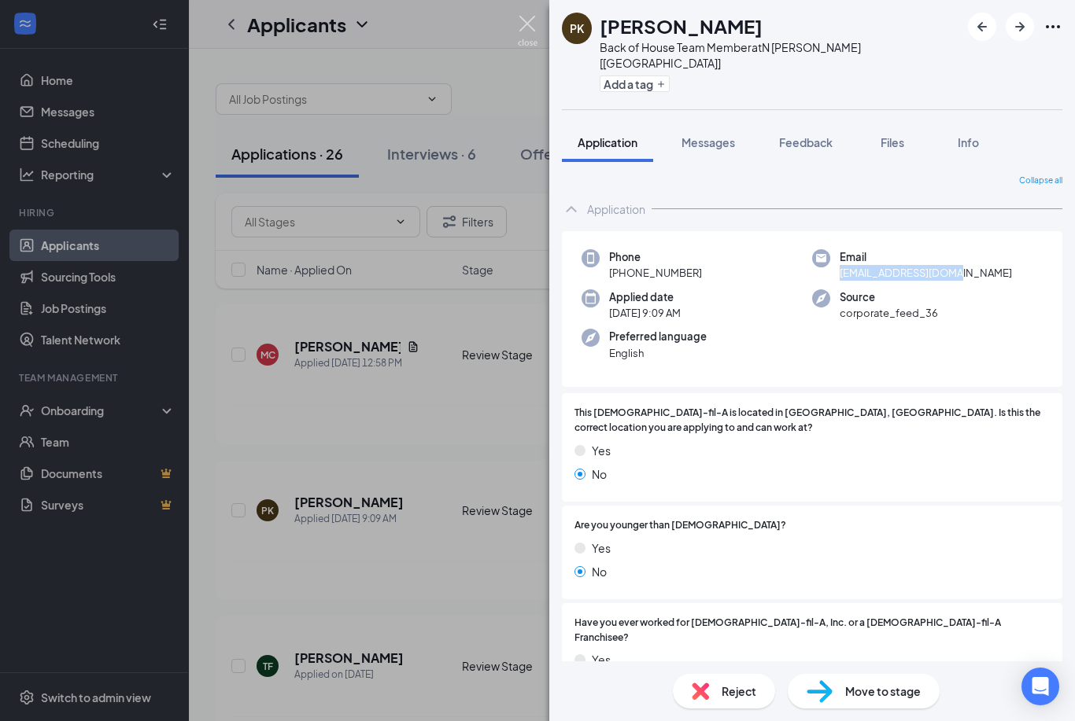
click at [535, 24] on img at bounding box center [528, 31] width 20 height 31
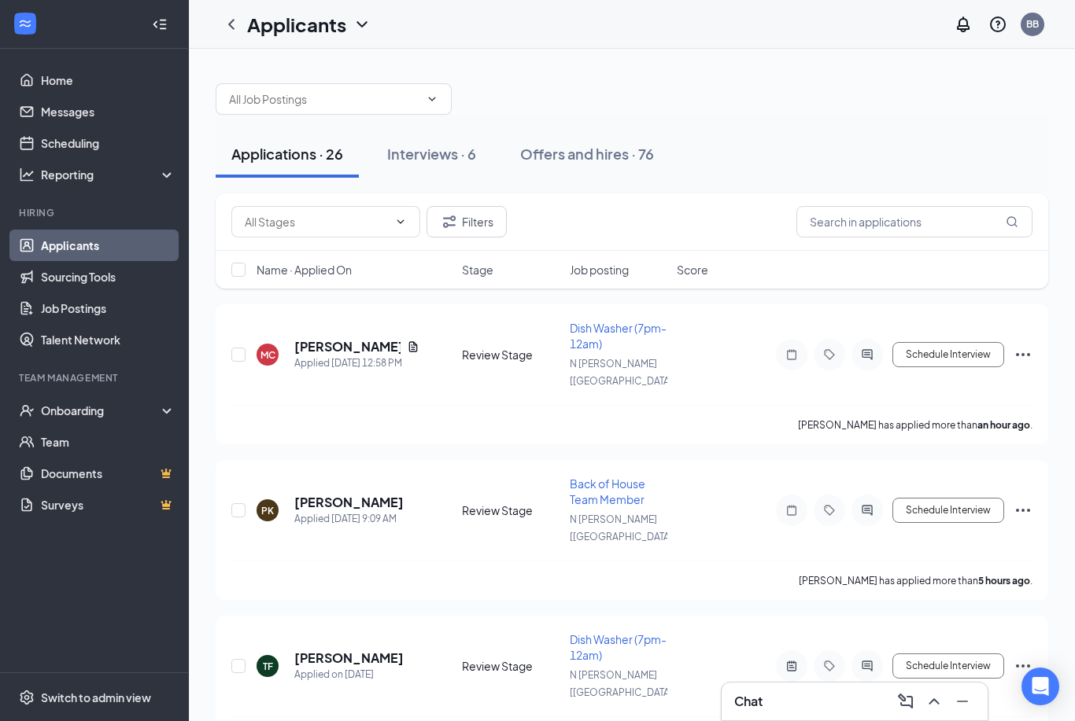
click at [535, 28] on div "Applicants BB" at bounding box center [632, 24] width 886 height 49
click at [802, 495] on div at bounding box center [791, 510] width 31 height 31
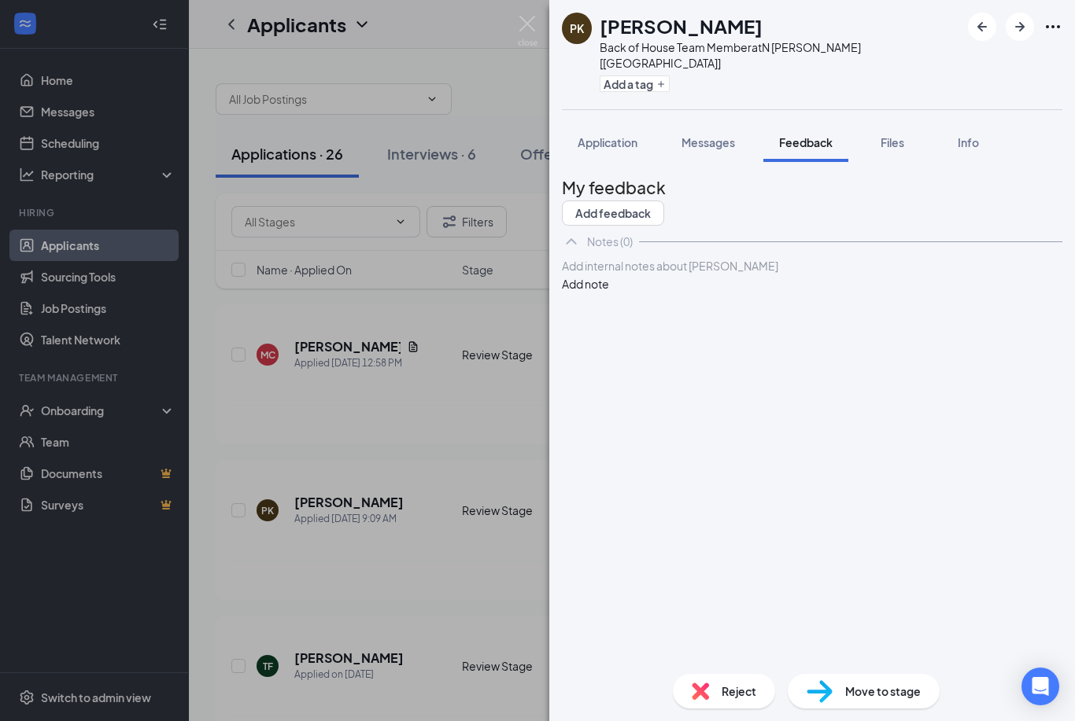
click at [777, 275] on div at bounding box center [812, 266] width 499 height 17
click at [609, 275] on button "Add note" at bounding box center [585, 283] width 47 height 17
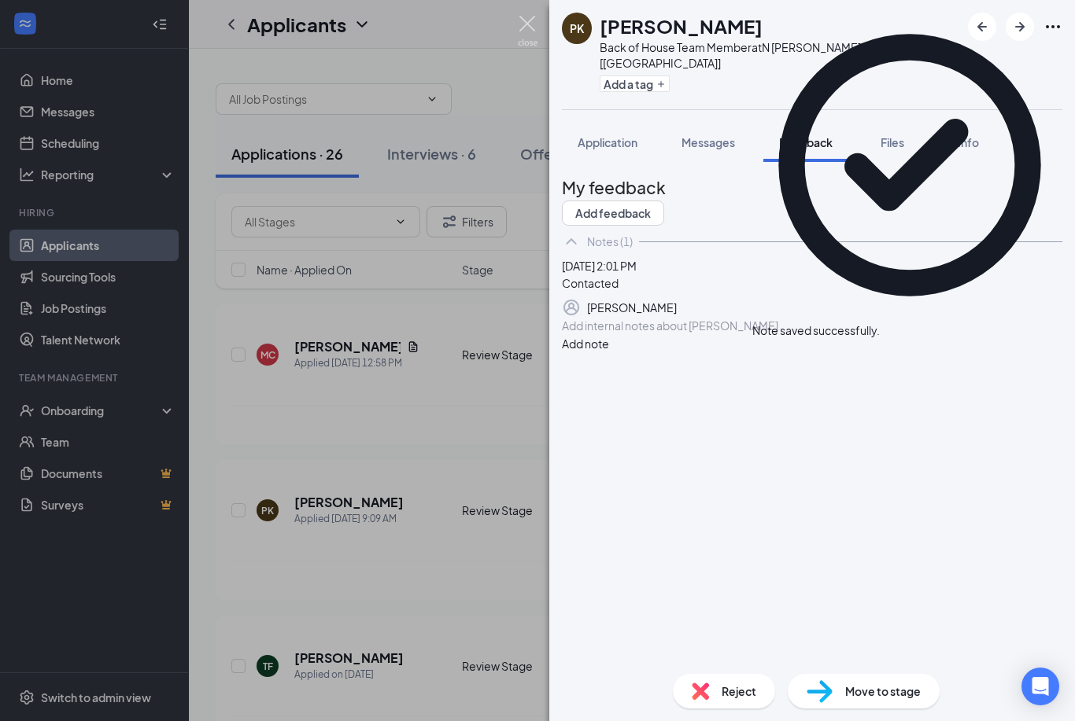
click at [533, 26] on img at bounding box center [528, 31] width 20 height 31
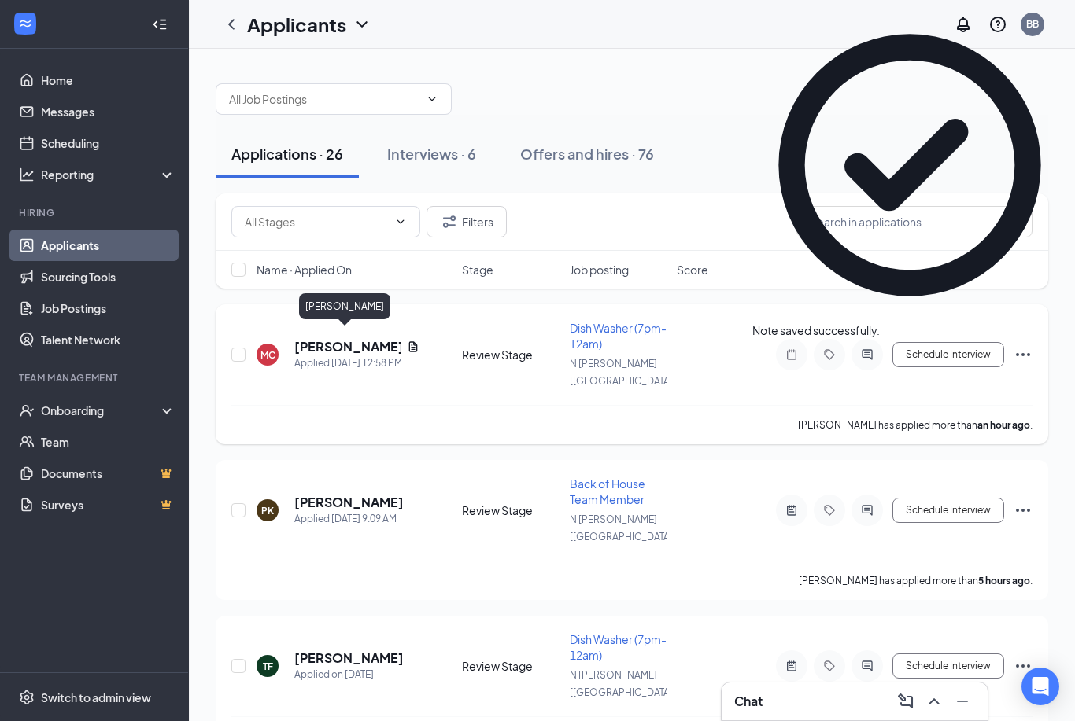
click at [345, 339] on h5 "[PERSON_NAME]" at bounding box center [347, 346] width 106 height 17
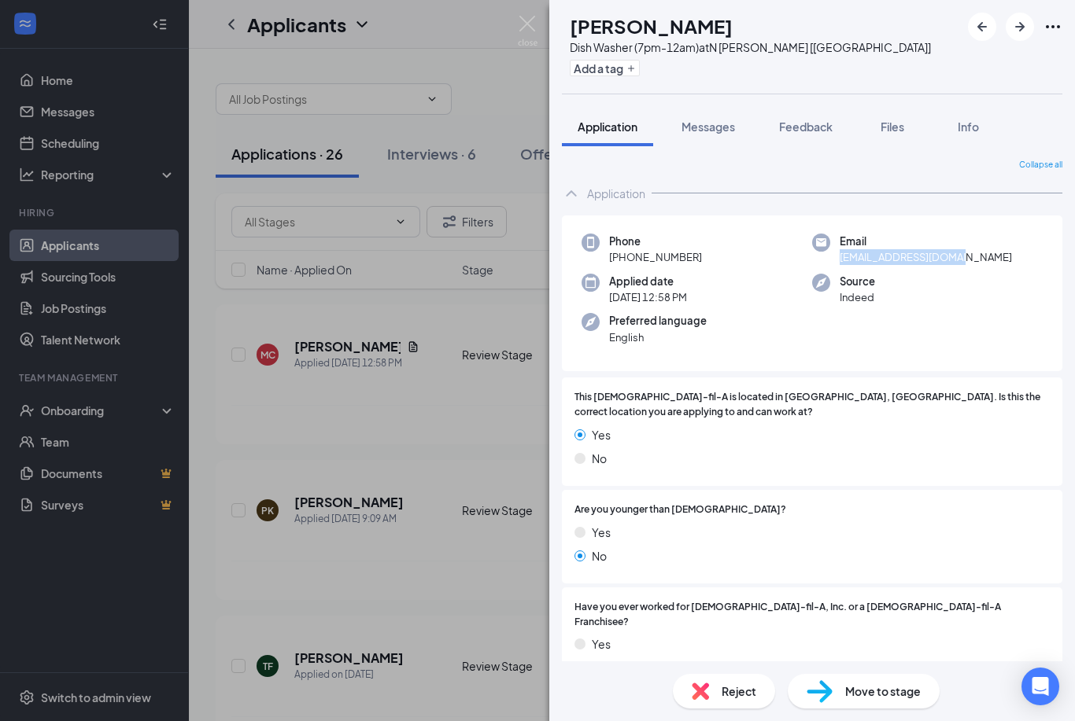
click at [534, 27] on img at bounding box center [528, 31] width 20 height 31
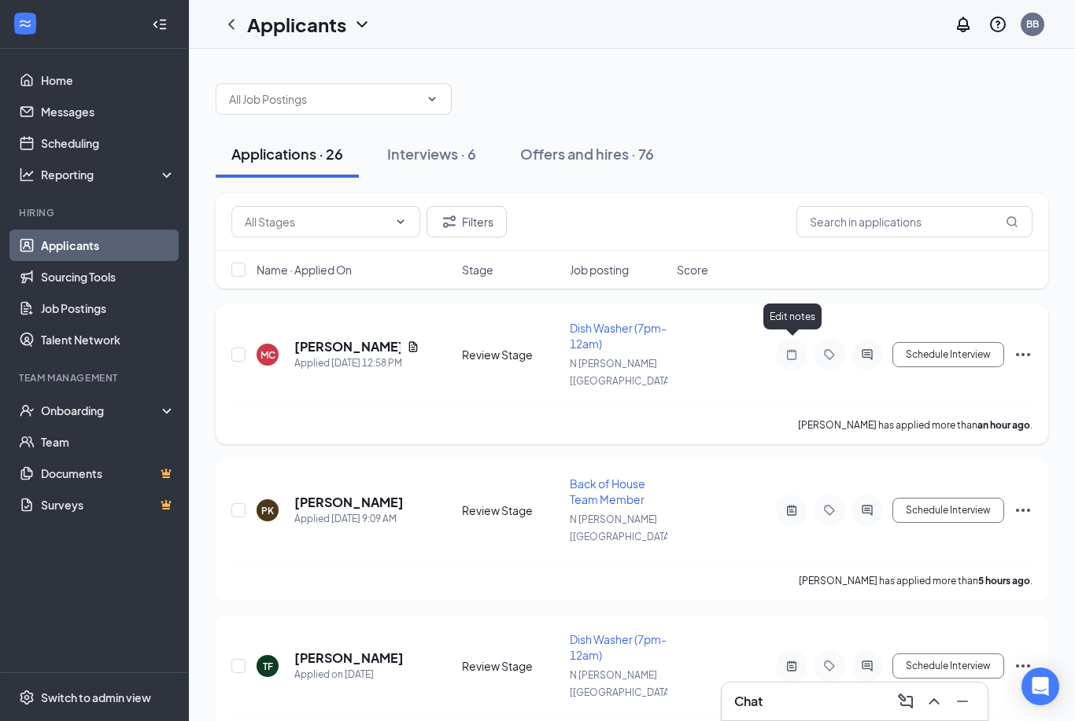
click at [789, 350] on icon "Note" at bounding box center [791, 354] width 9 height 10
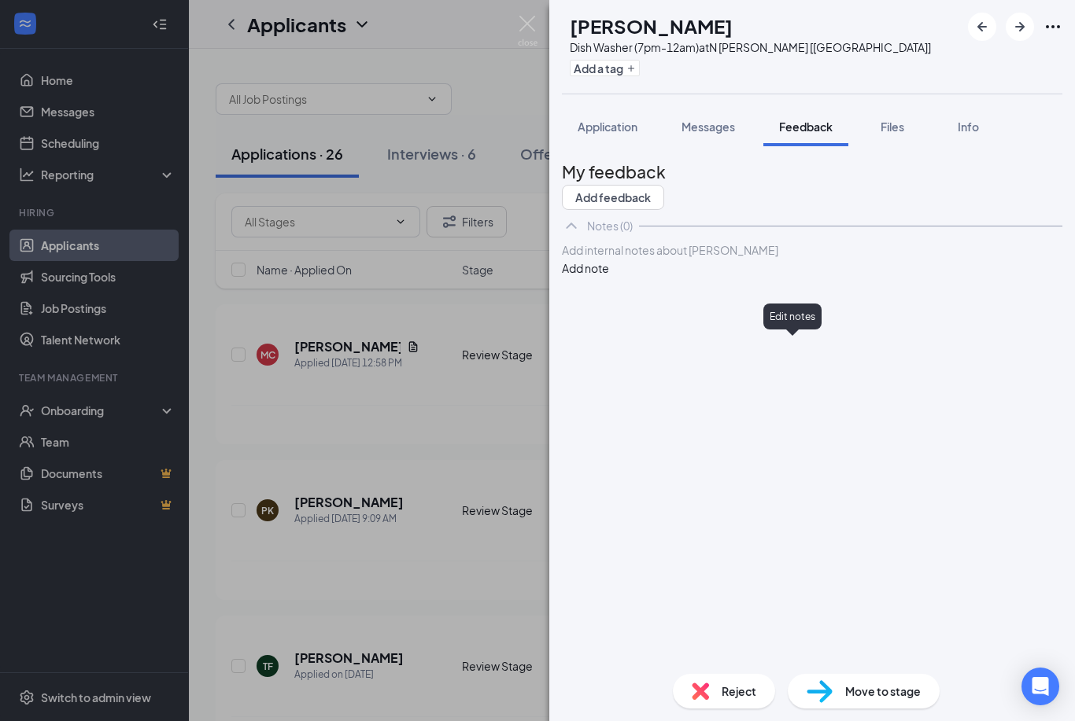
click at [704, 259] on div at bounding box center [812, 250] width 499 height 17
click at [609, 260] on button "Add note" at bounding box center [585, 268] width 47 height 17
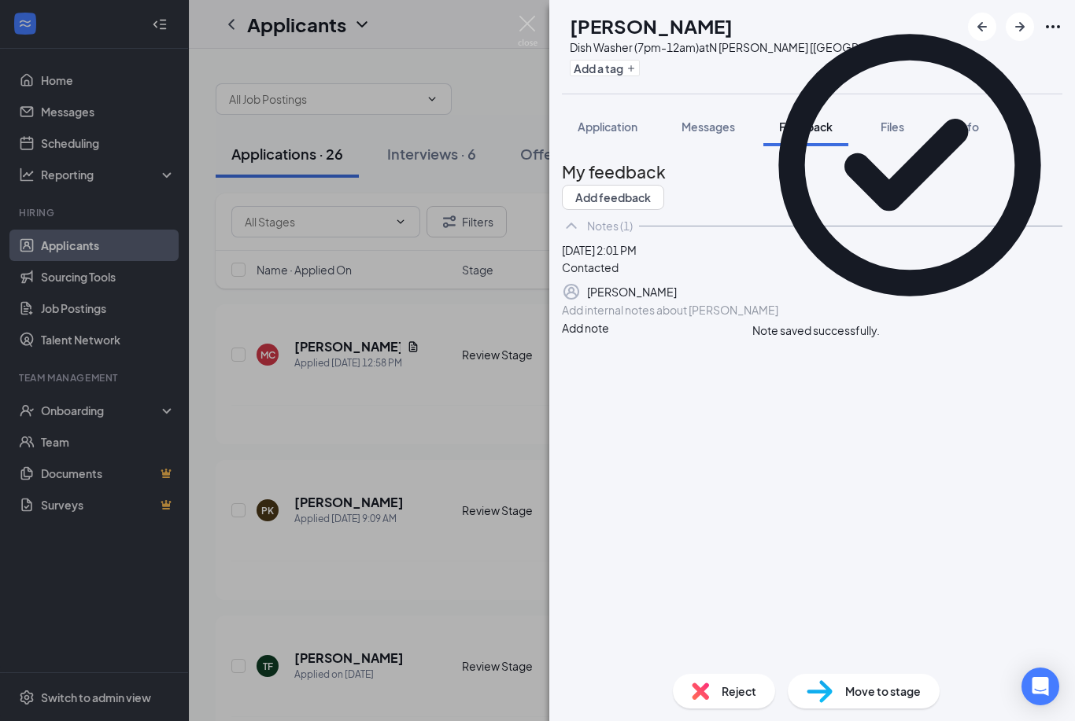
click at [533, 28] on img at bounding box center [528, 31] width 20 height 31
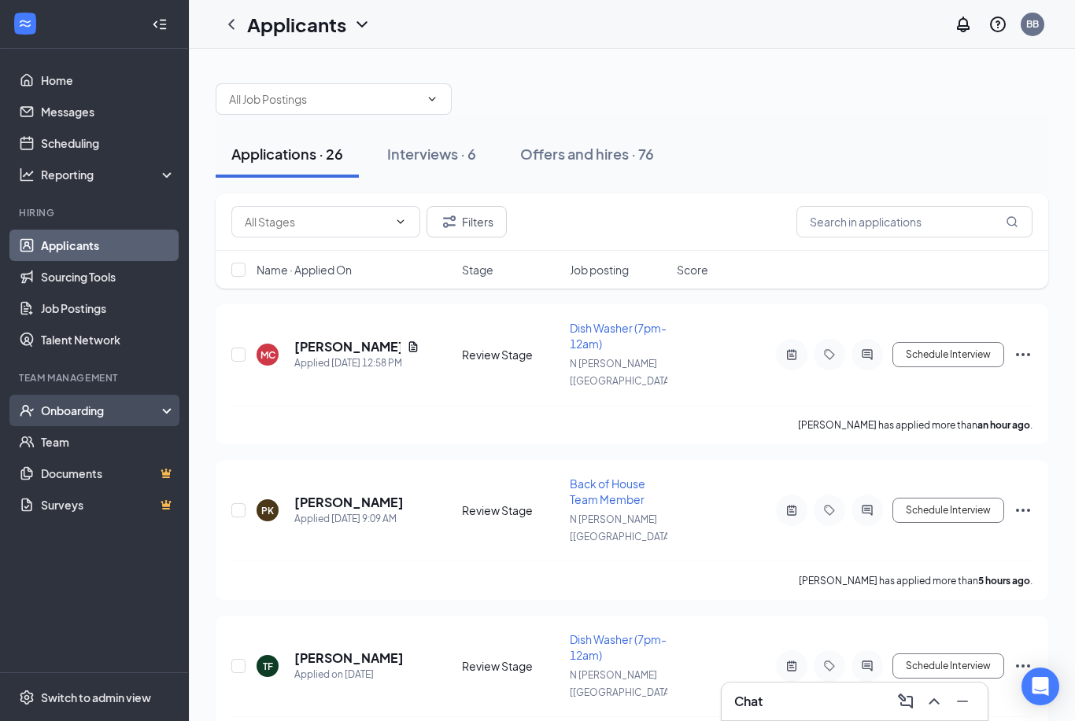
click at [99, 409] on div "Onboarding" at bounding box center [101, 411] width 121 height 16
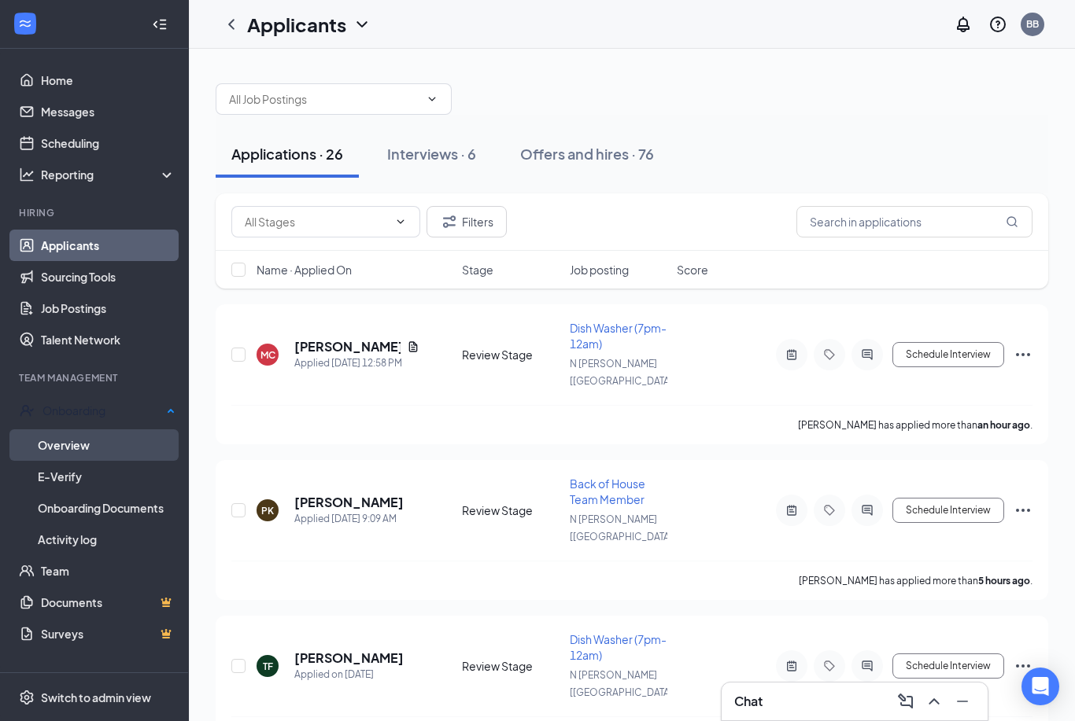
click at [72, 450] on link "Overview" at bounding box center [107, 445] width 138 height 31
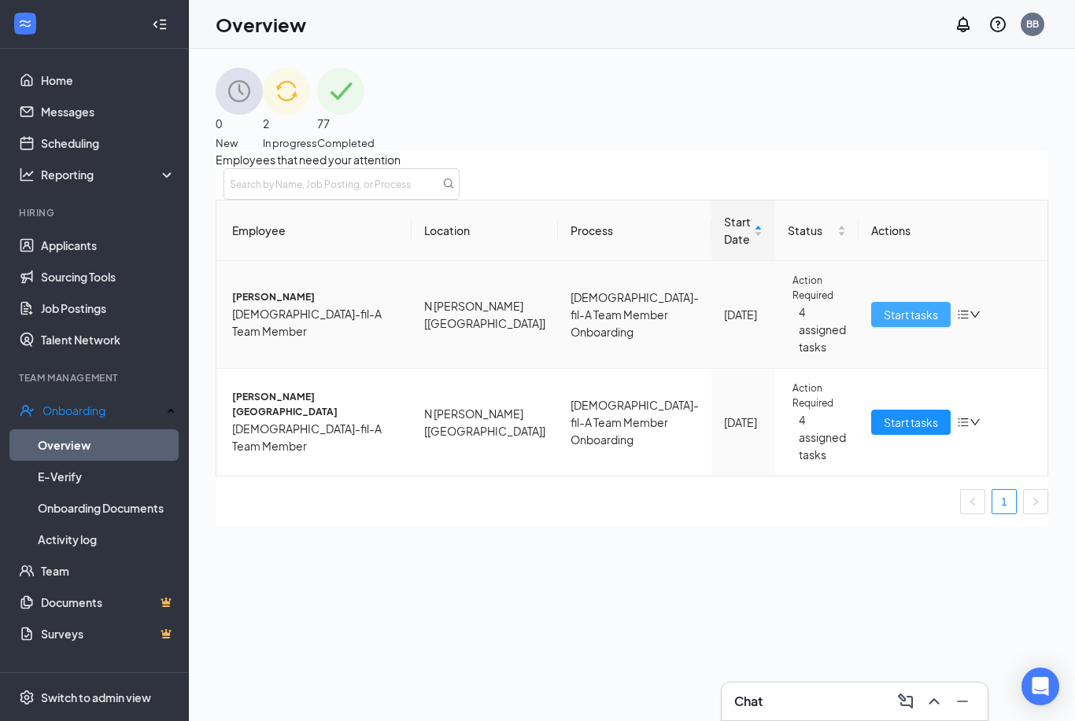
click at [891, 323] on span "Start tasks" at bounding box center [911, 314] width 54 height 17
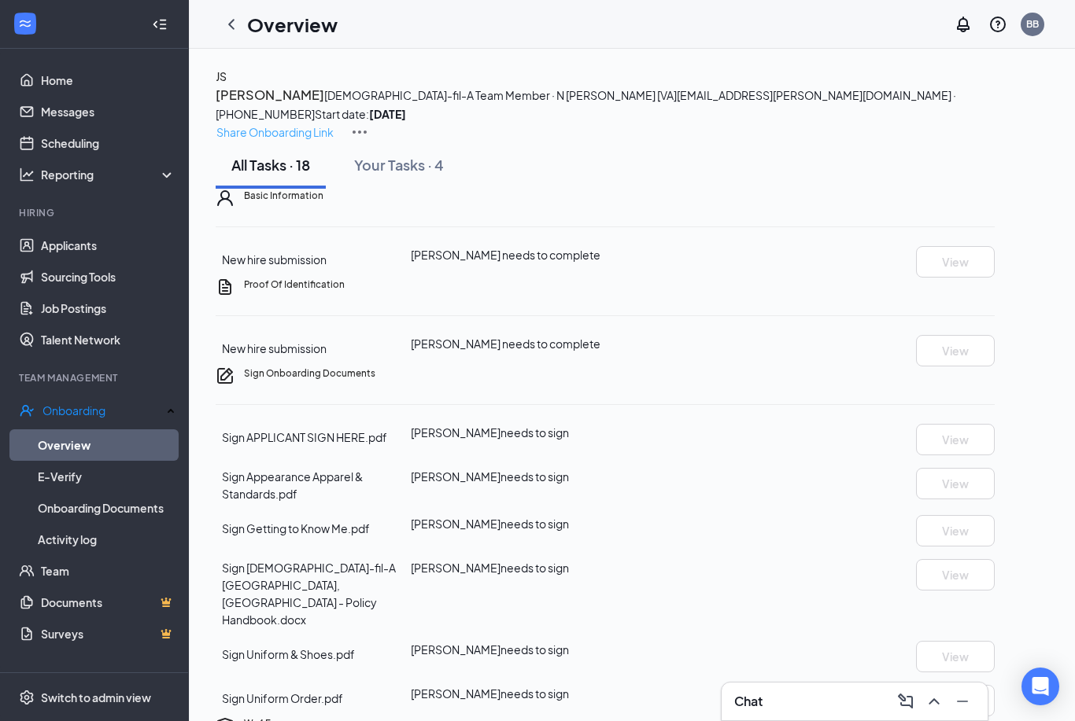
click at [334, 124] on p "Share Onboarding Link" at bounding box center [274, 132] width 117 height 17
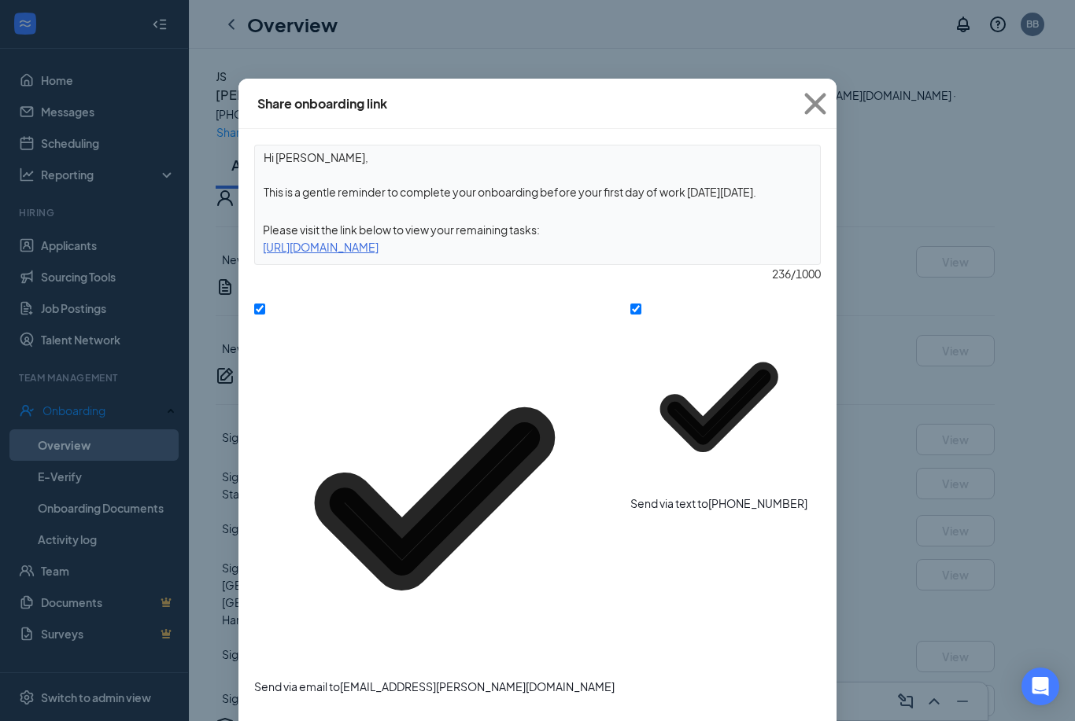
click at [795, 192] on textarea "Hi [PERSON_NAME], This is a gentle reminder to complete your onboarding before …" at bounding box center [537, 175] width 565 height 58
type textarea "Hi [PERSON_NAME], This is a gentle reminder to complete your onboarding so we c…"
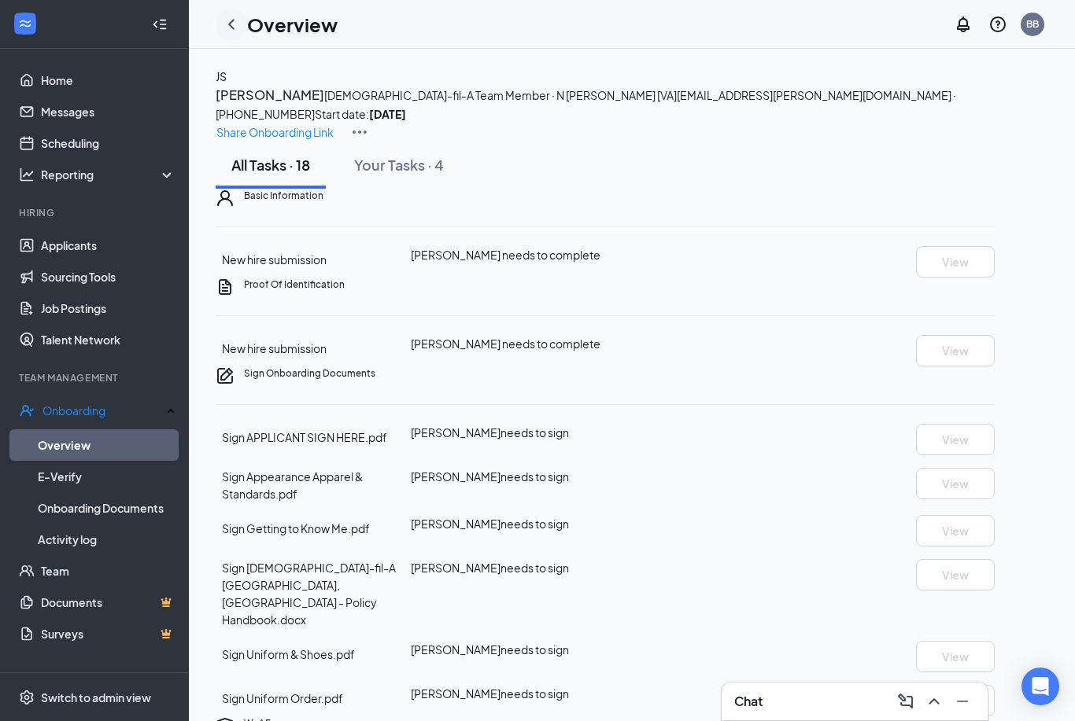
click at [235, 31] on icon "ChevronLeft" at bounding box center [231, 24] width 19 height 19
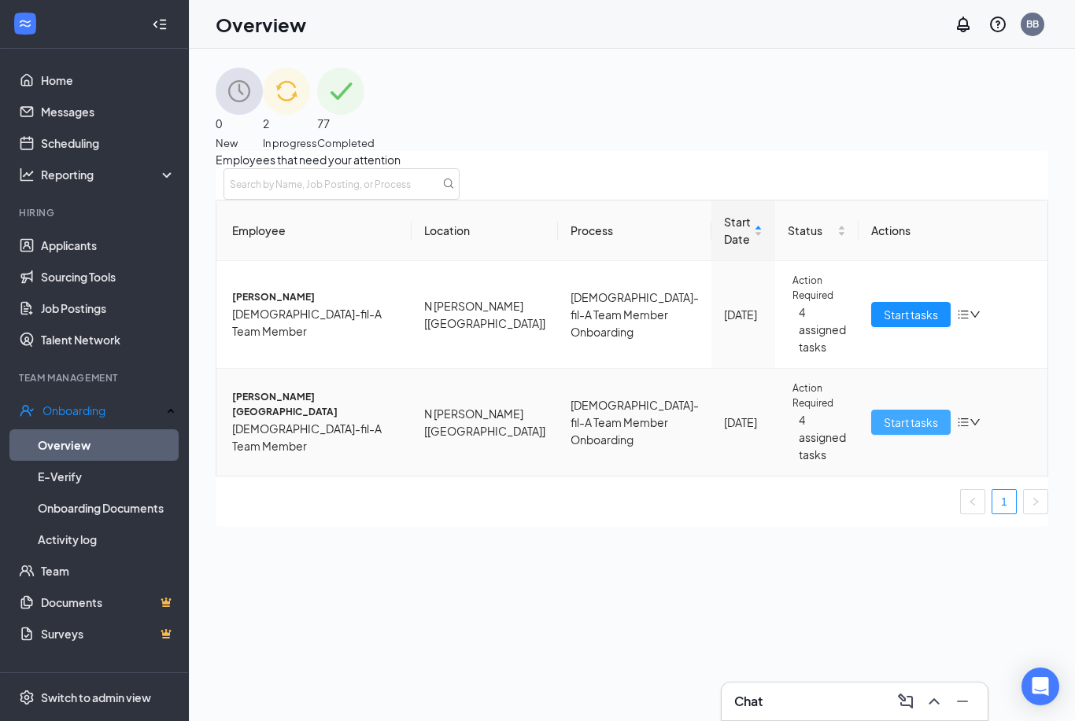
click at [887, 431] on span "Start tasks" at bounding box center [911, 422] width 54 height 17
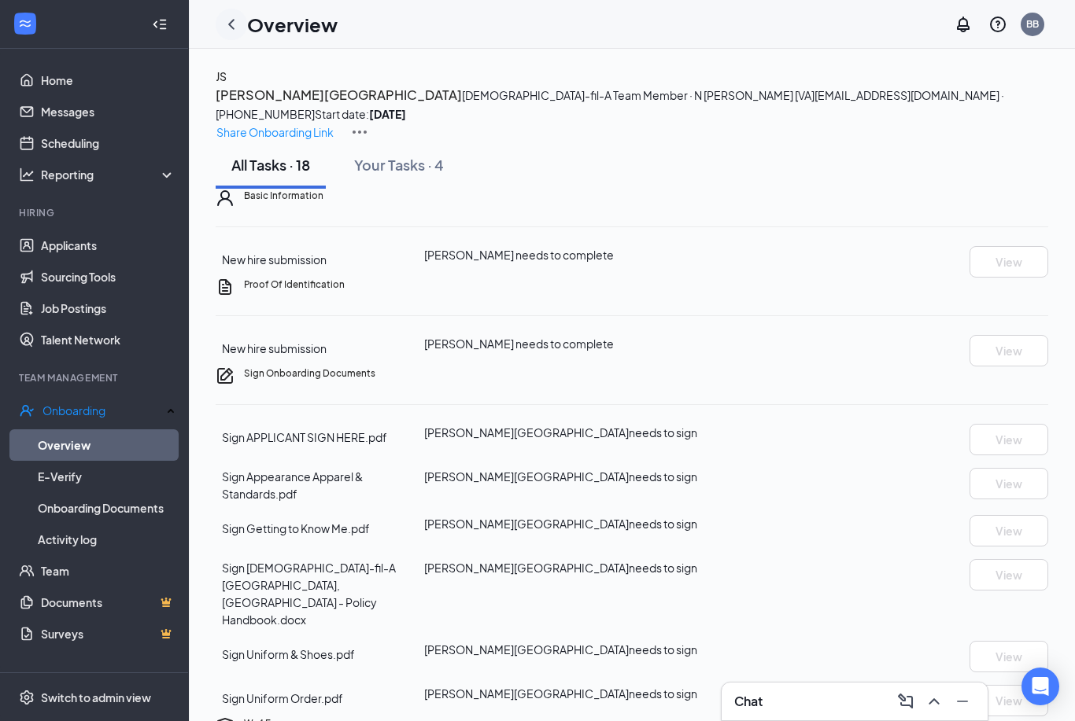
click at [235, 27] on icon "ChevronLeft" at bounding box center [231, 24] width 19 height 19
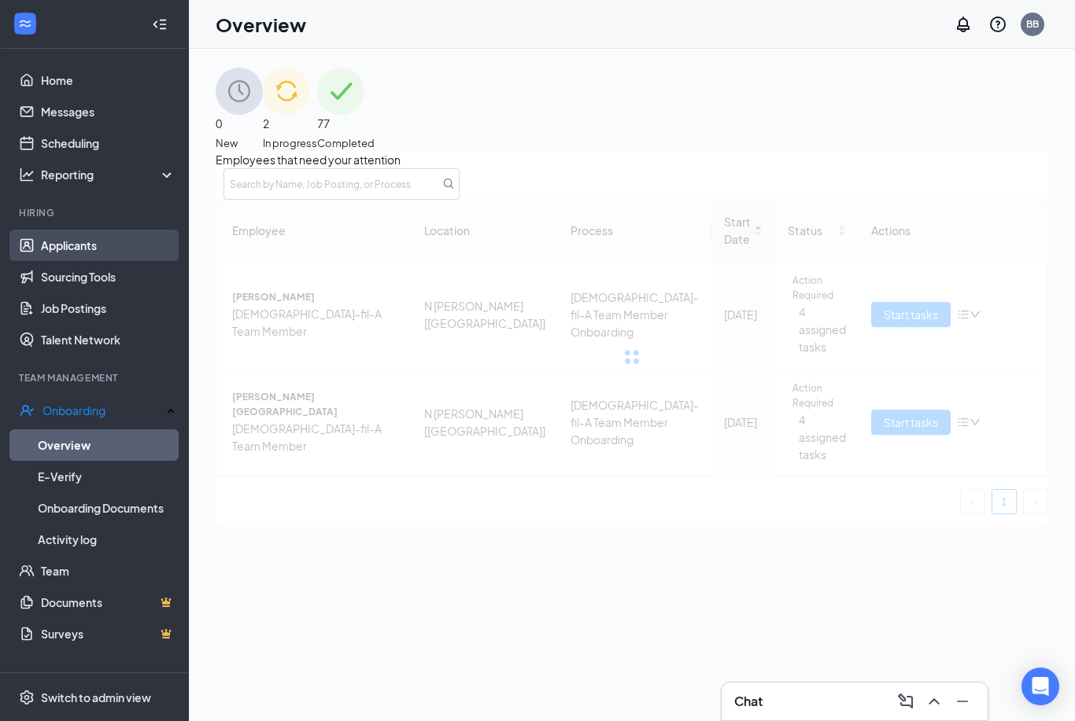
click at [79, 249] on link "Applicants" at bounding box center [108, 245] width 135 height 31
